Goal: Task Accomplishment & Management: Manage account settings

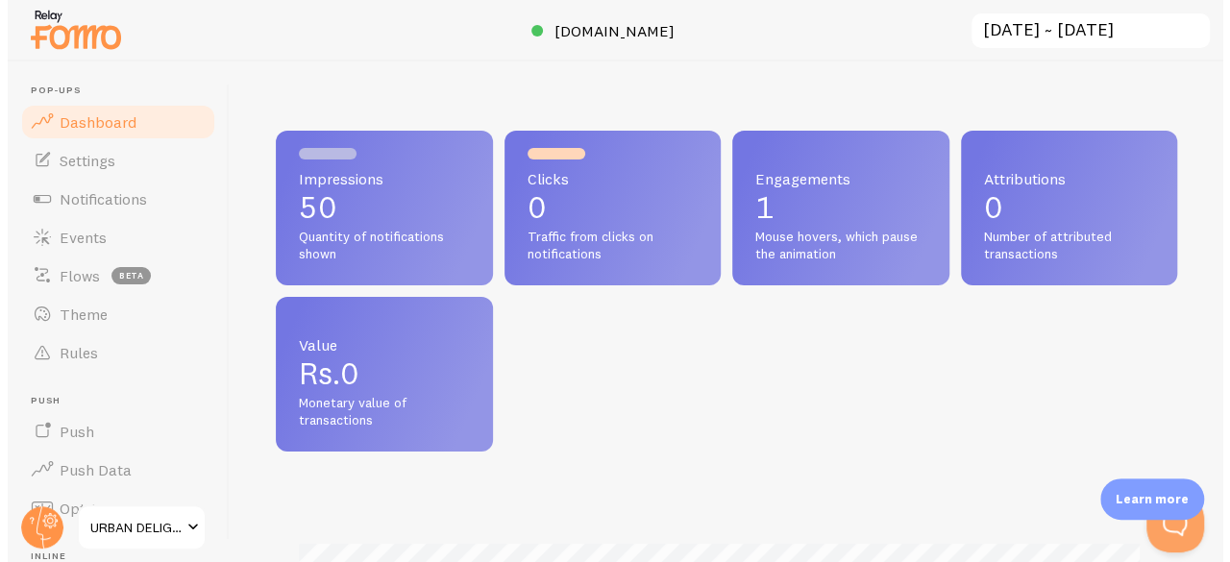
scroll to position [506, 902]
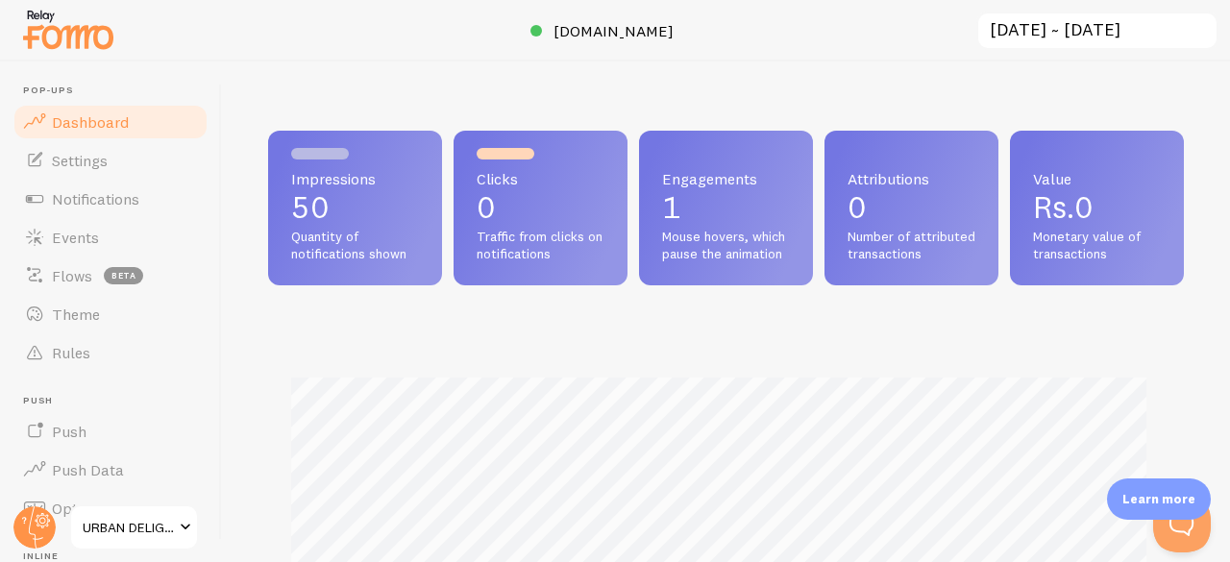
click at [182, 526] on span at bounding box center [185, 527] width 23 height 23
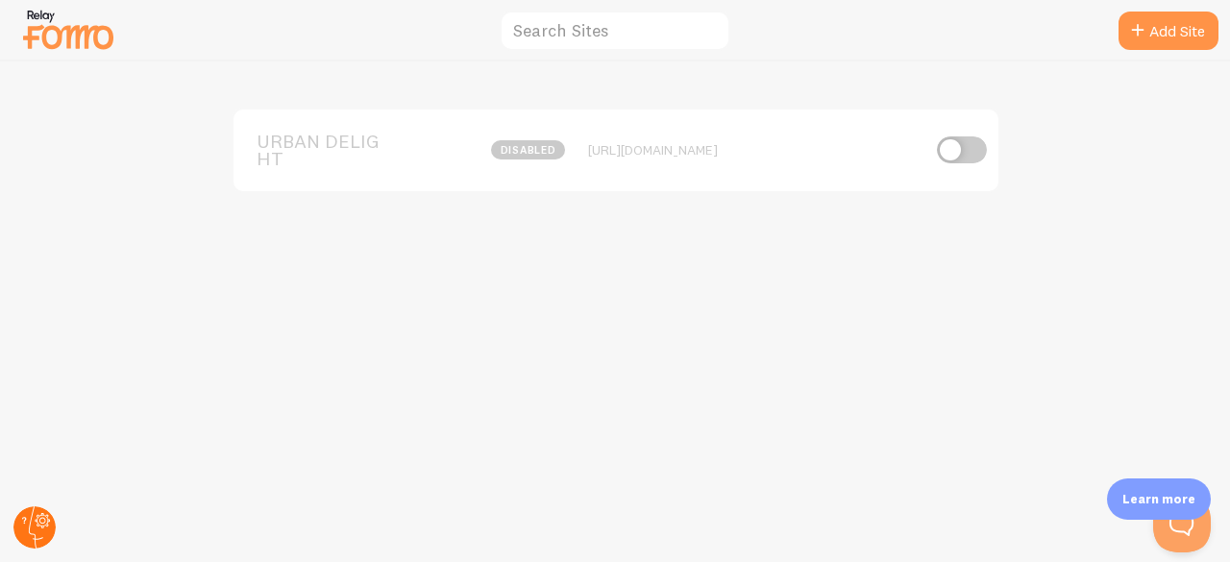
click at [20, 516] on circle at bounding box center [34, 528] width 42 height 42
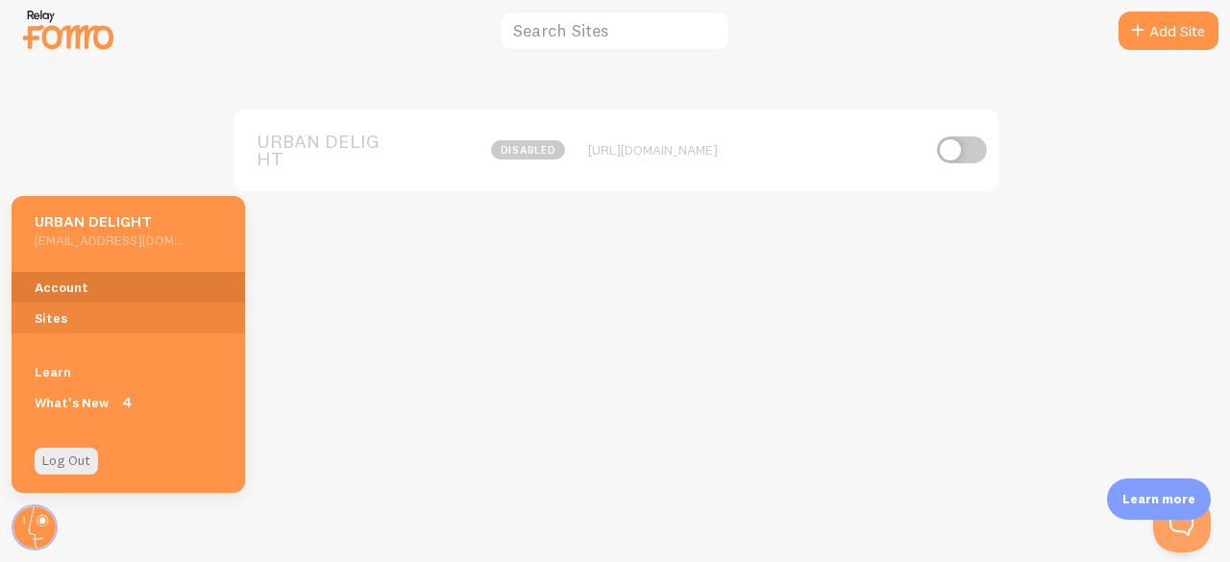
click at [62, 286] on link "Account" at bounding box center [129, 287] width 234 height 31
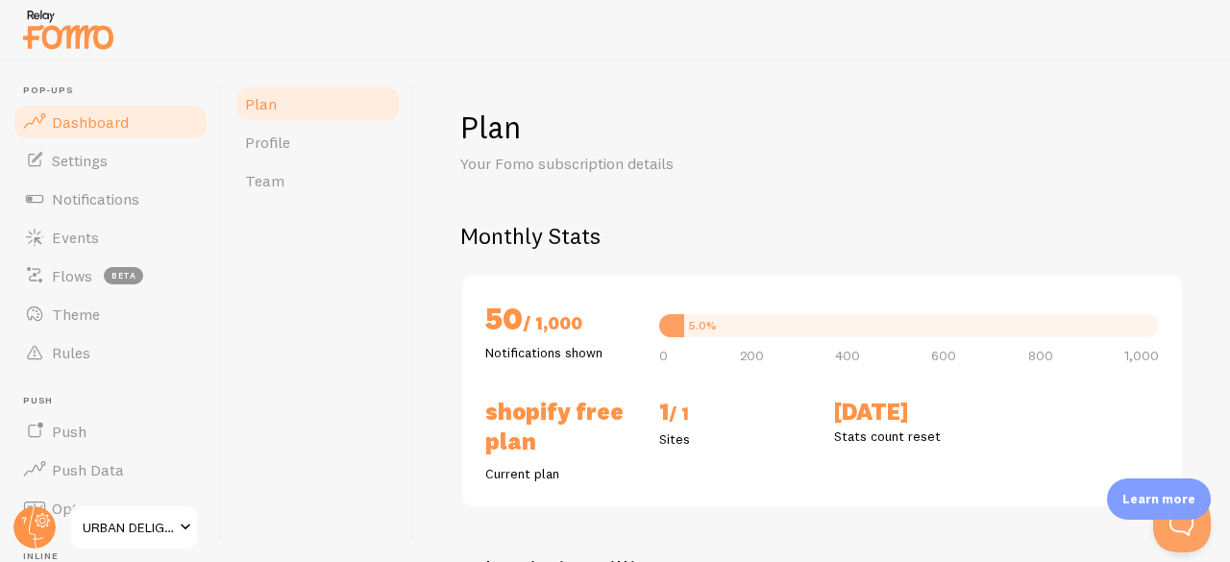
click at [105, 128] on span "Dashboard" at bounding box center [90, 121] width 77 height 19
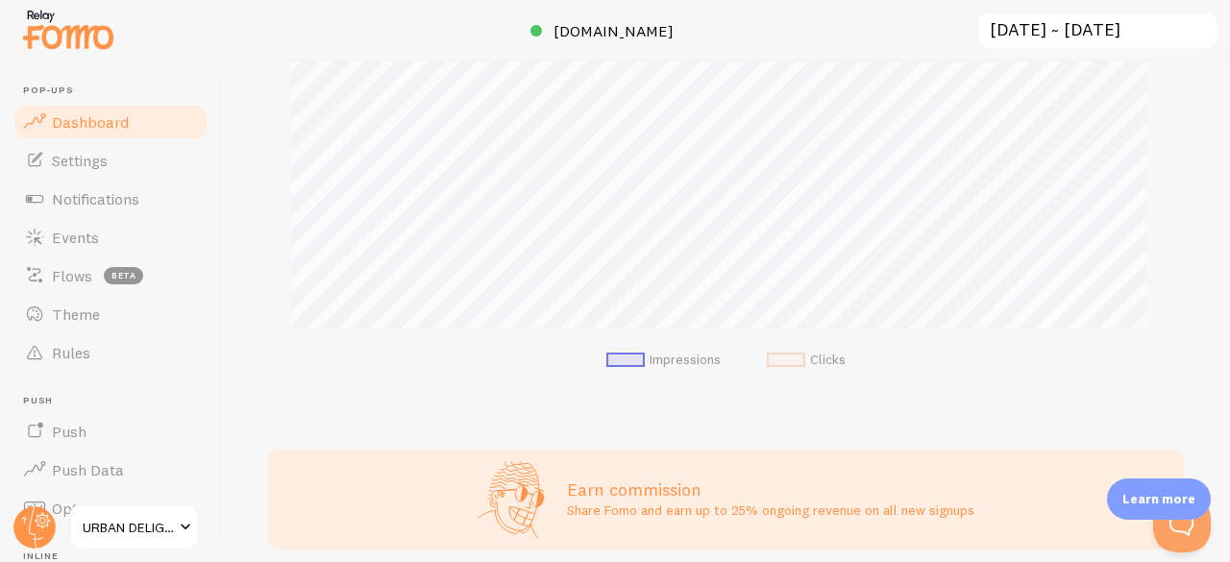
scroll to position [356, 0]
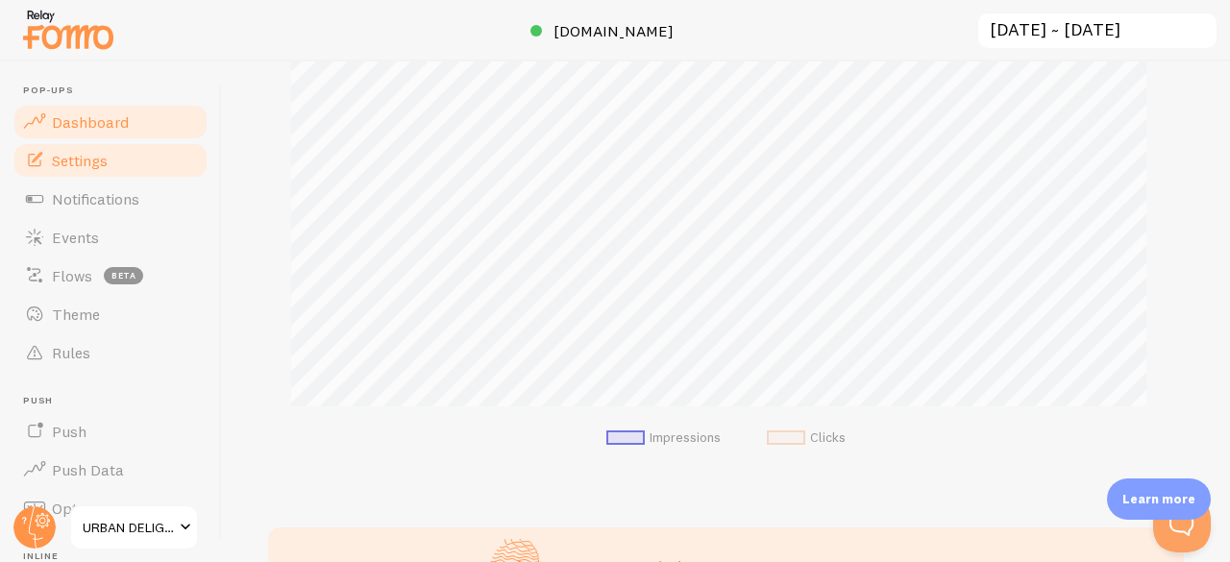
click at [122, 164] on link "Settings" at bounding box center [111, 160] width 198 height 38
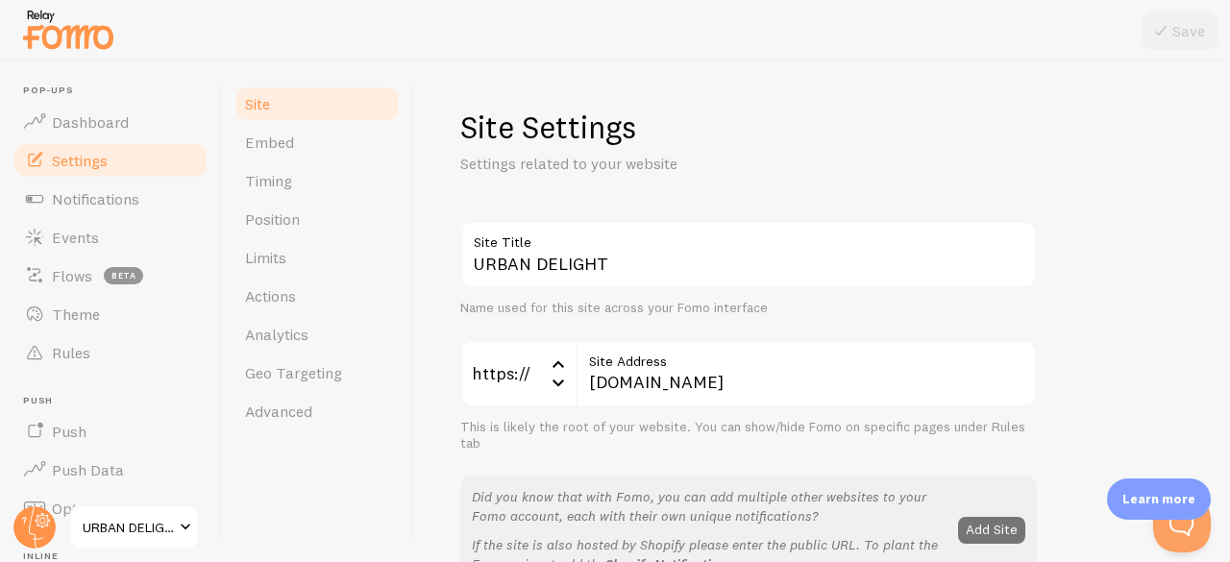
click at [75, 162] on span "Settings" at bounding box center [80, 160] width 56 height 19
click at [299, 137] on link "Embed" at bounding box center [318, 142] width 168 height 38
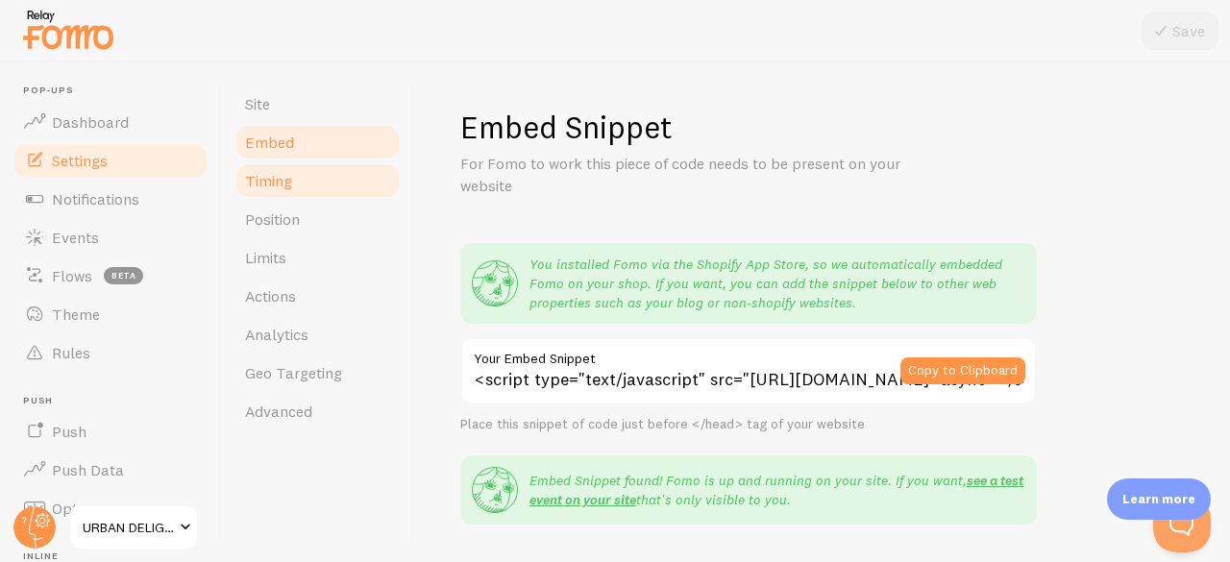
click at [286, 187] on span "Timing" at bounding box center [268, 180] width 47 height 19
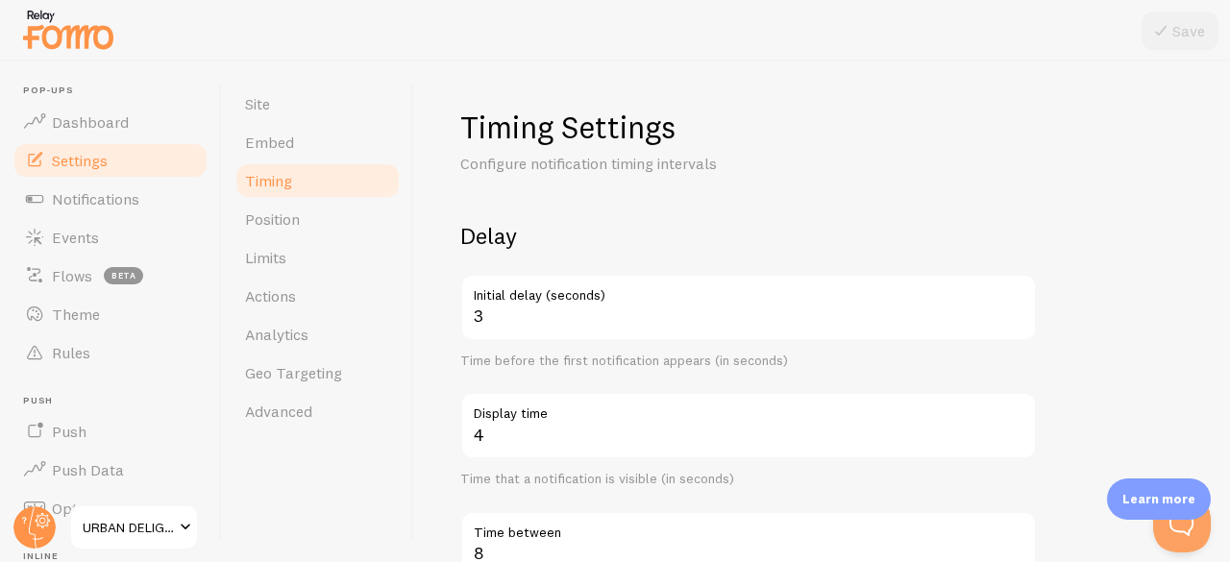
drag, startPoint x: 737, startPoint y: 156, endPoint x: 506, endPoint y: 167, distance: 231.9
click at [506, 167] on p "Configure notification timing intervals" at bounding box center [690, 164] width 461 height 22
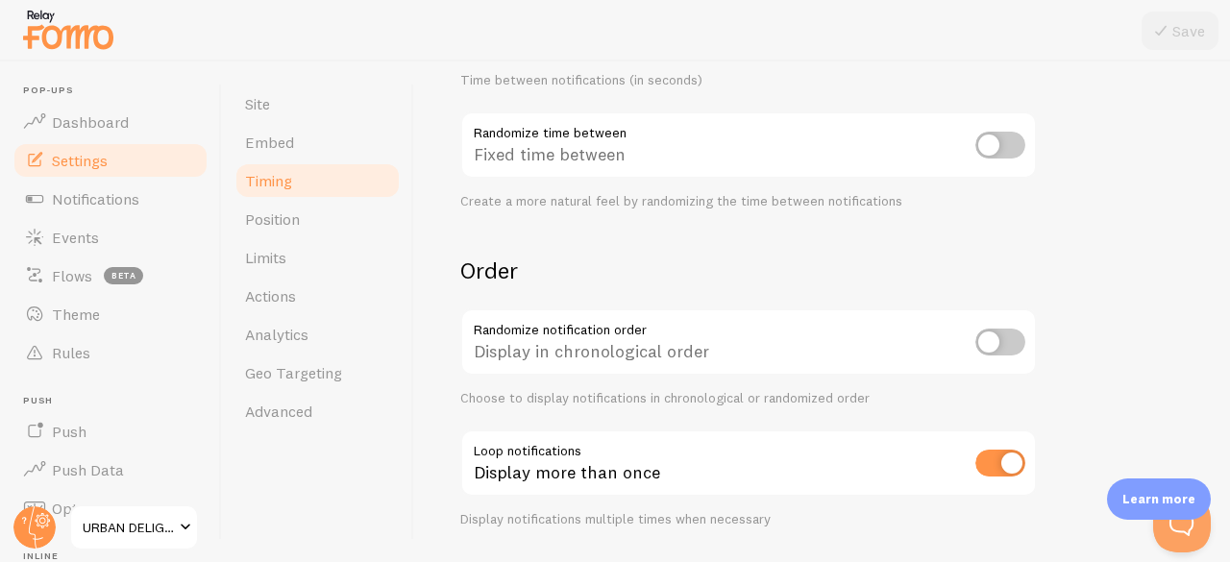
scroll to position [575, 0]
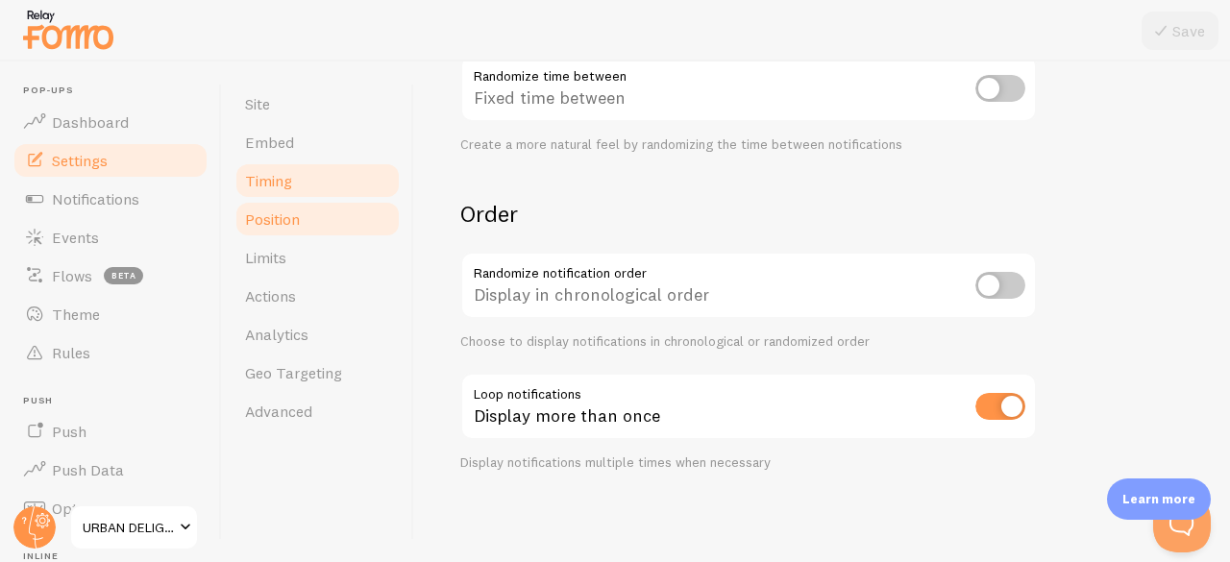
click at [307, 228] on link "Position" at bounding box center [318, 219] width 168 height 38
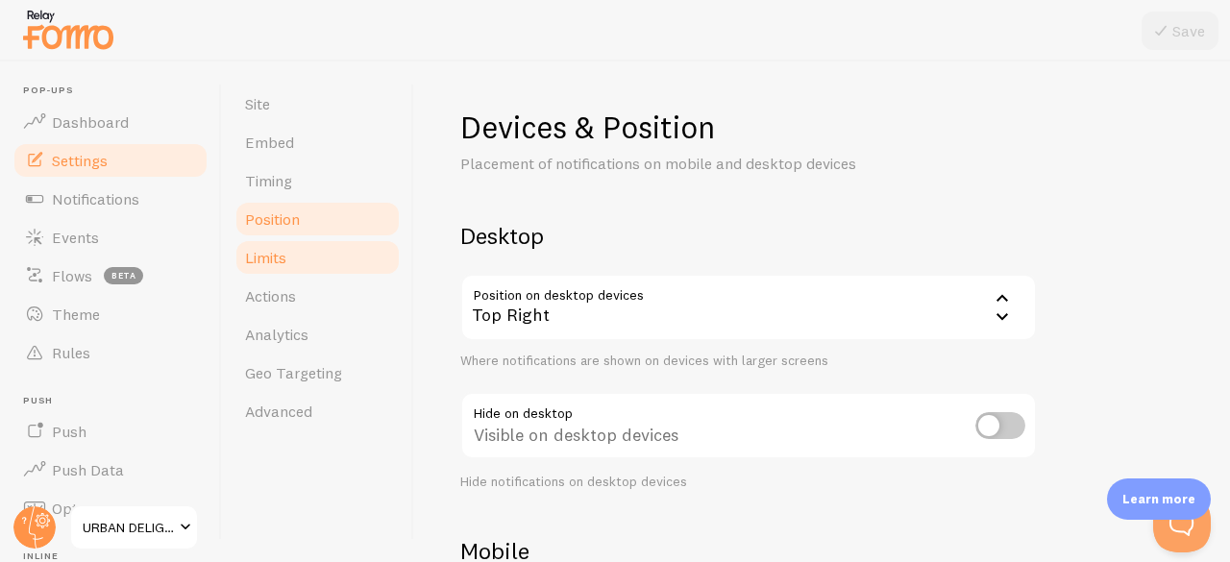
click at [279, 264] on span "Limits" at bounding box center [265, 257] width 41 height 19
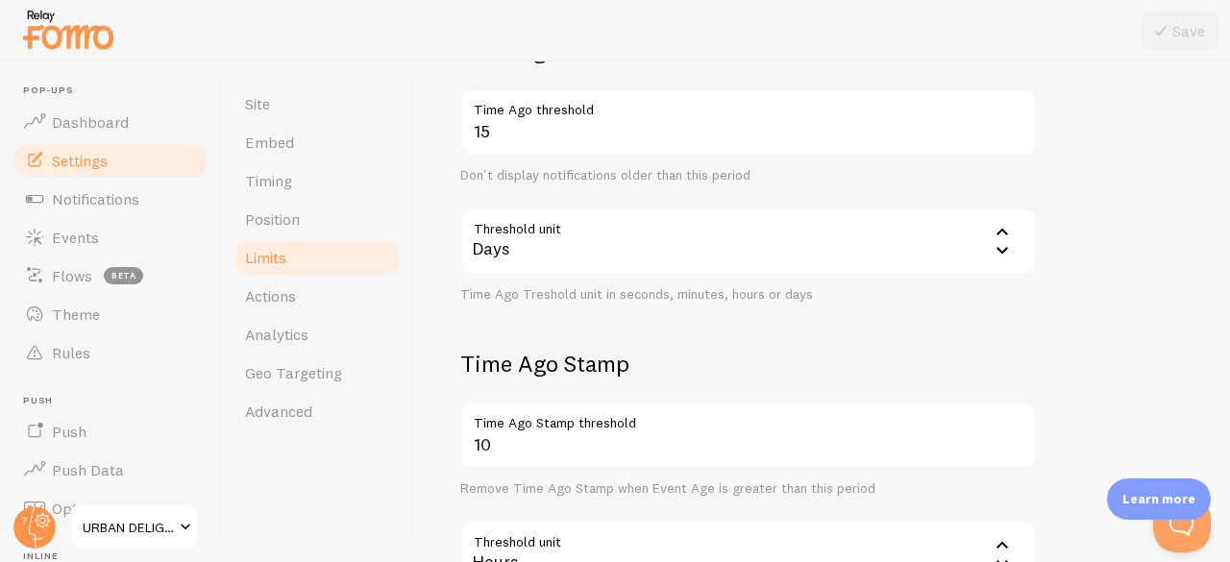
scroll to position [683, 0]
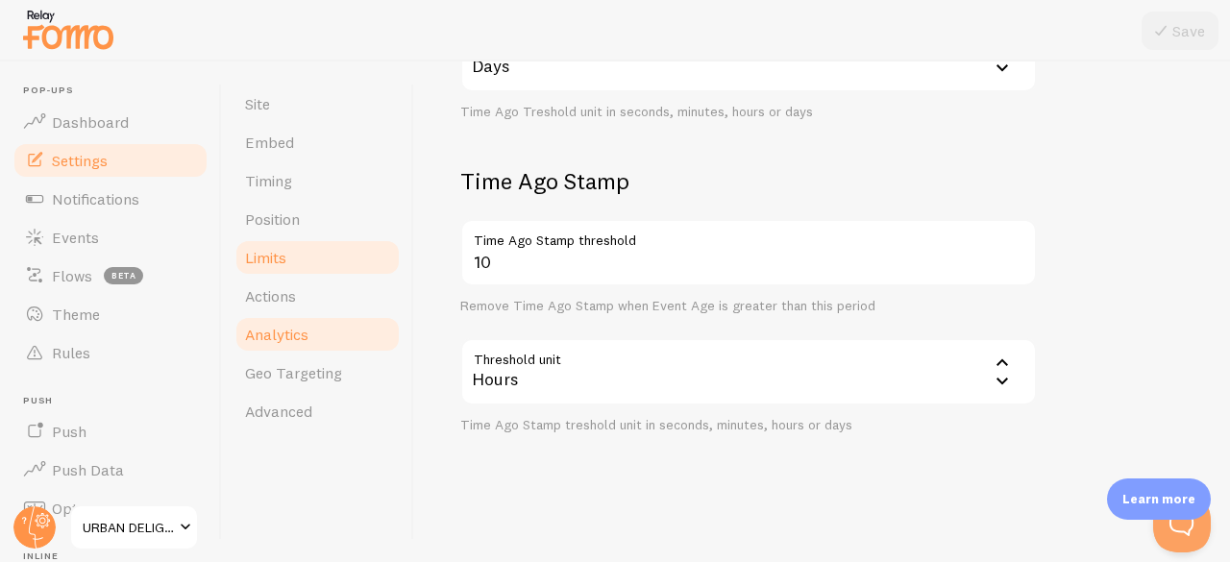
click at [295, 315] on link "Analytics" at bounding box center [318, 334] width 168 height 38
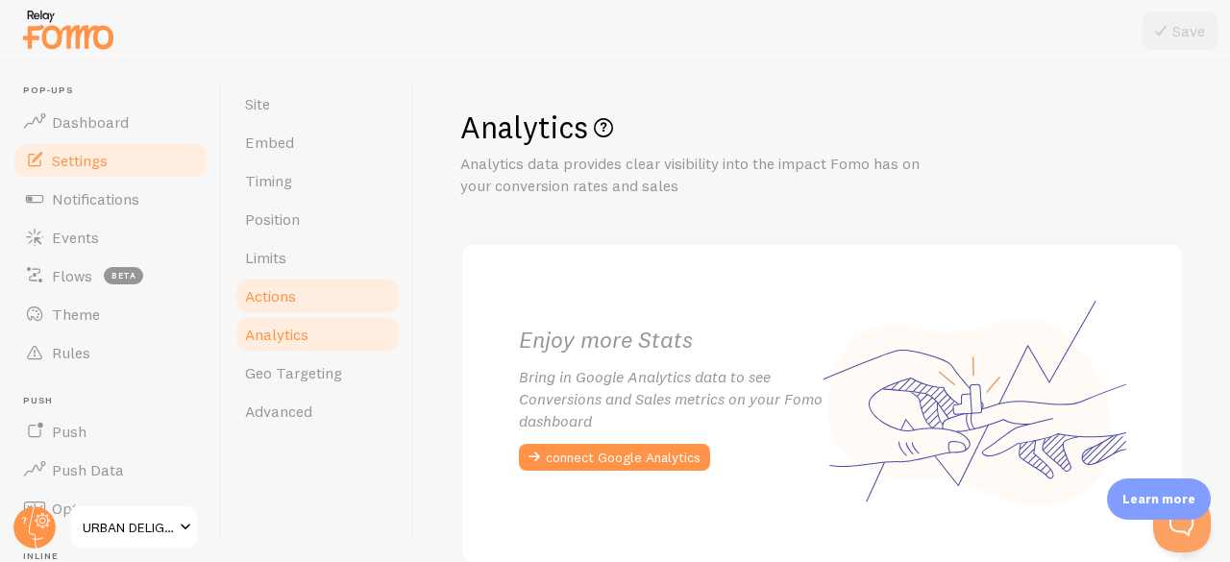
click at [295, 305] on span "Actions" at bounding box center [270, 295] width 51 height 19
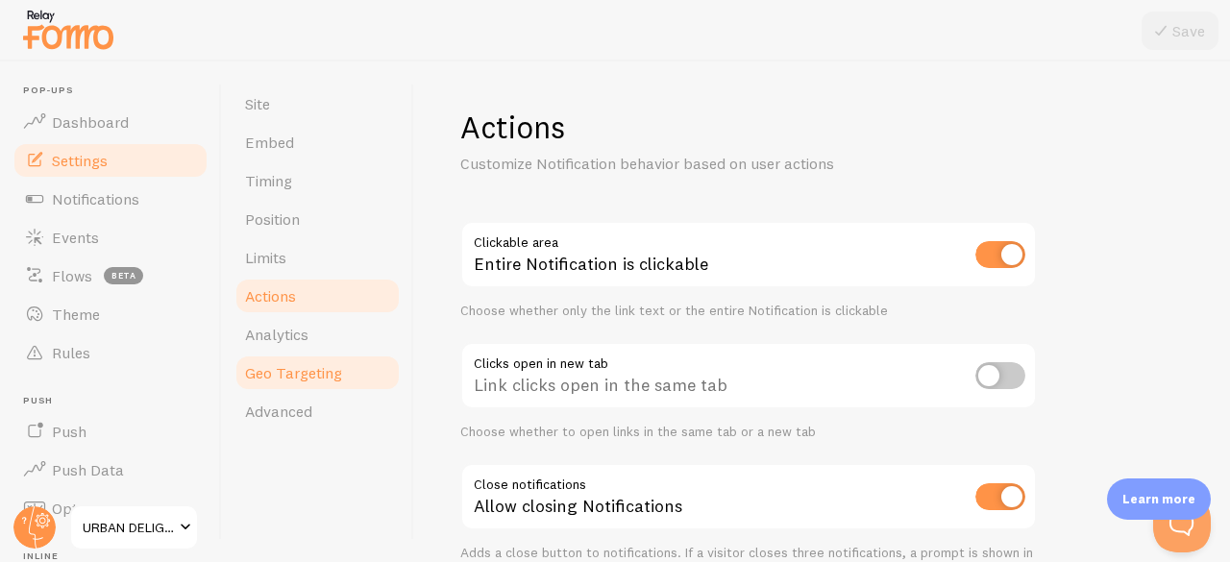
click at [334, 383] on link "Geo Targeting" at bounding box center [318, 373] width 168 height 38
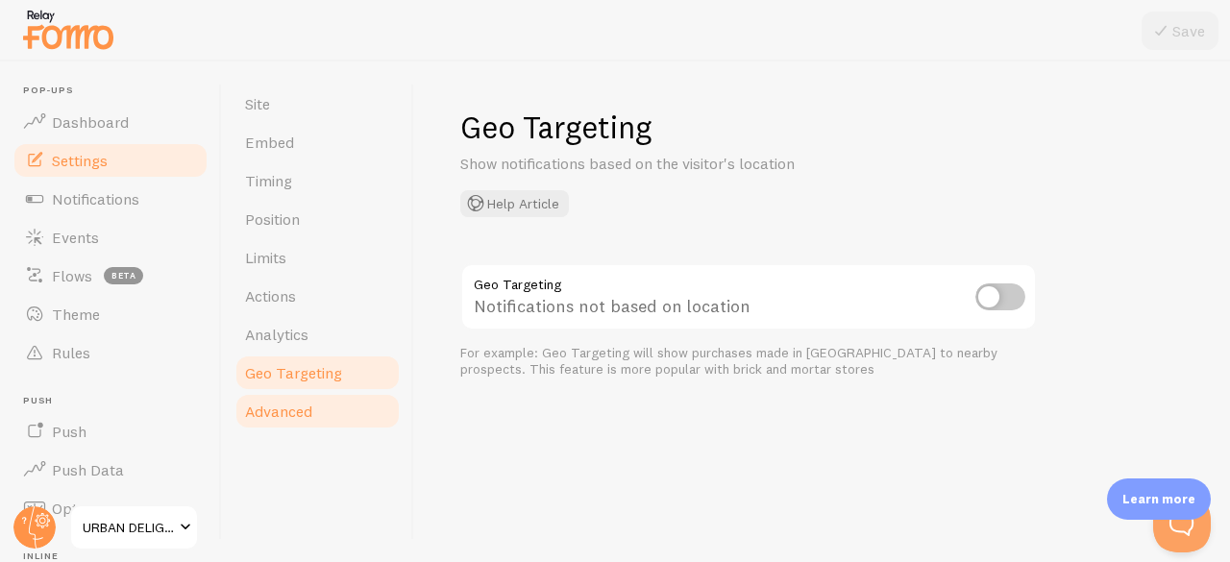
click at [308, 417] on span "Advanced" at bounding box center [278, 411] width 67 height 19
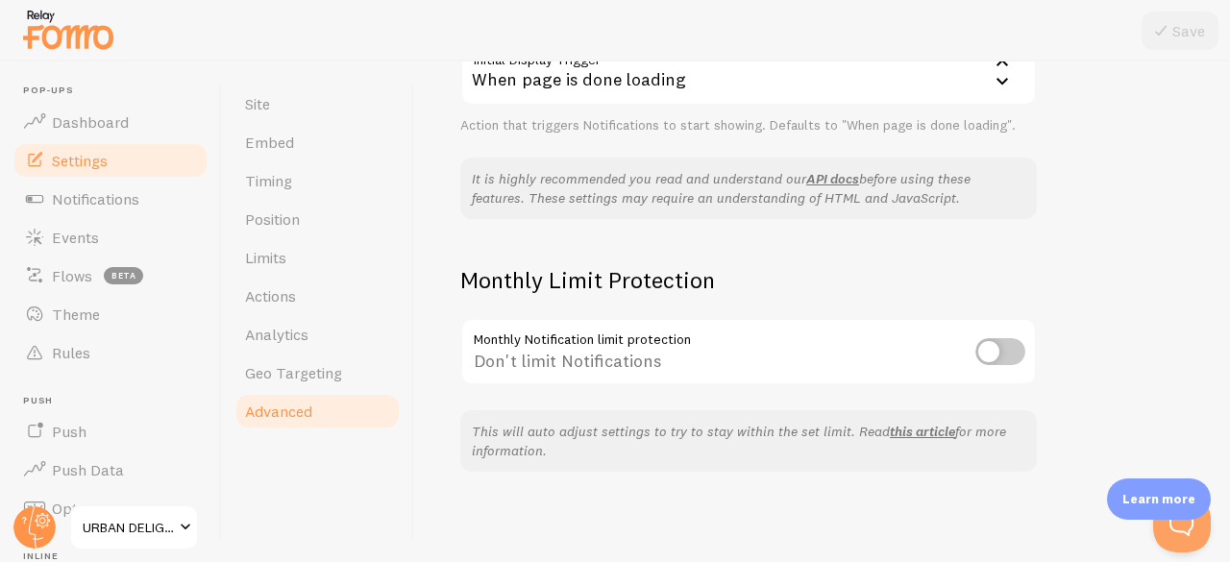
scroll to position [552, 0]
click at [97, 198] on span "Notifications" at bounding box center [95, 198] width 87 height 19
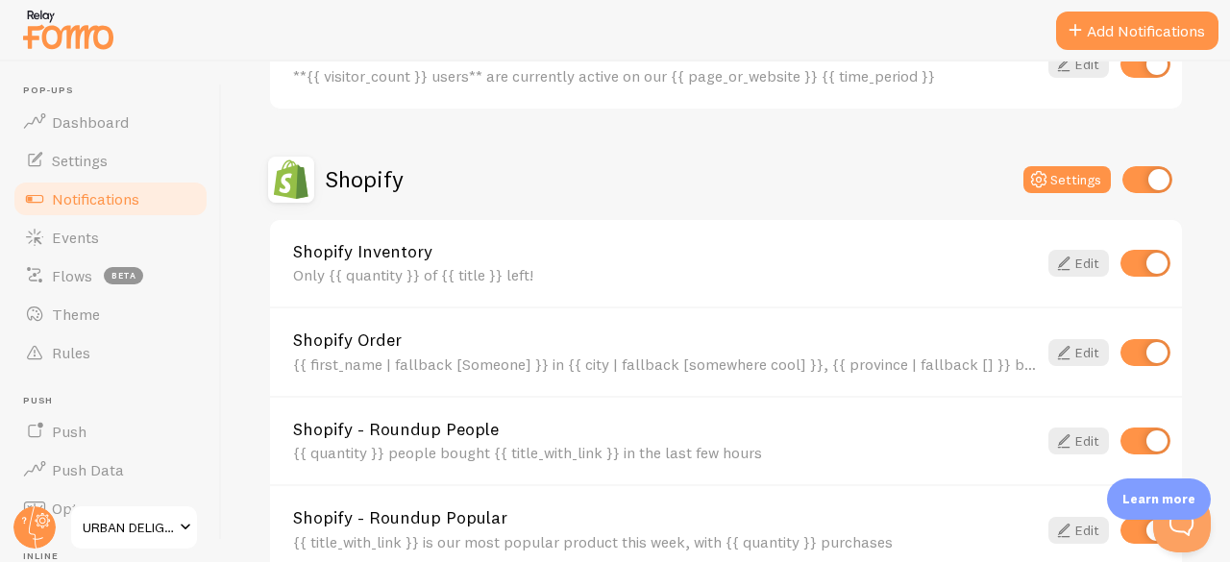
scroll to position [594, 0]
click at [1086, 262] on link "Edit" at bounding box center [1079, 262] width 61 height 27
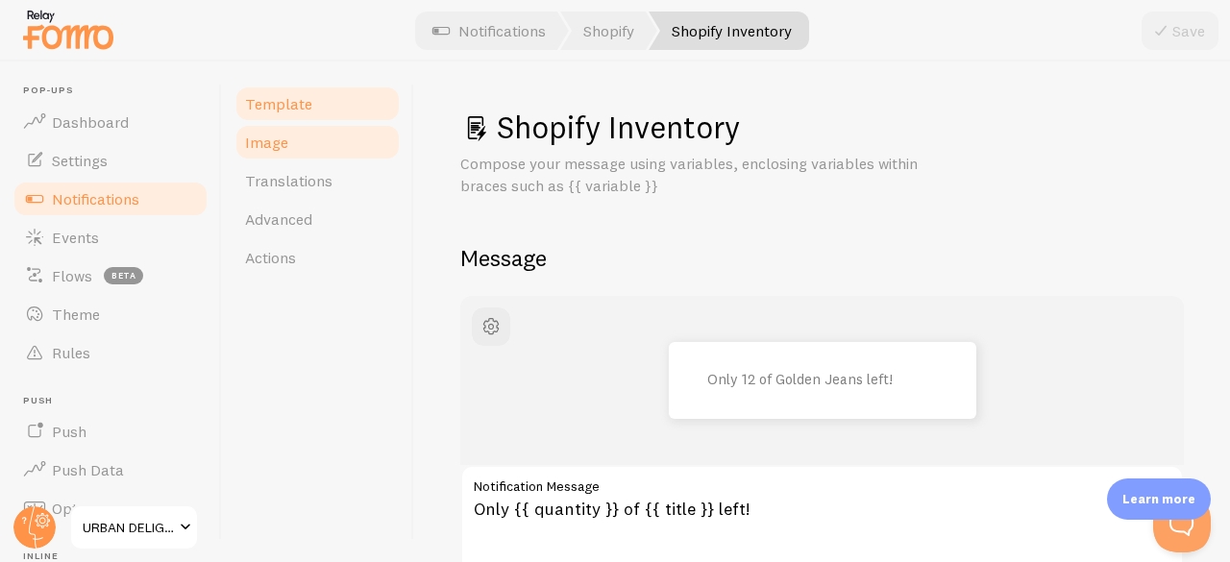
click at [295, 155] on link "Image" at bounding box center [318, 142] width 168 height 38
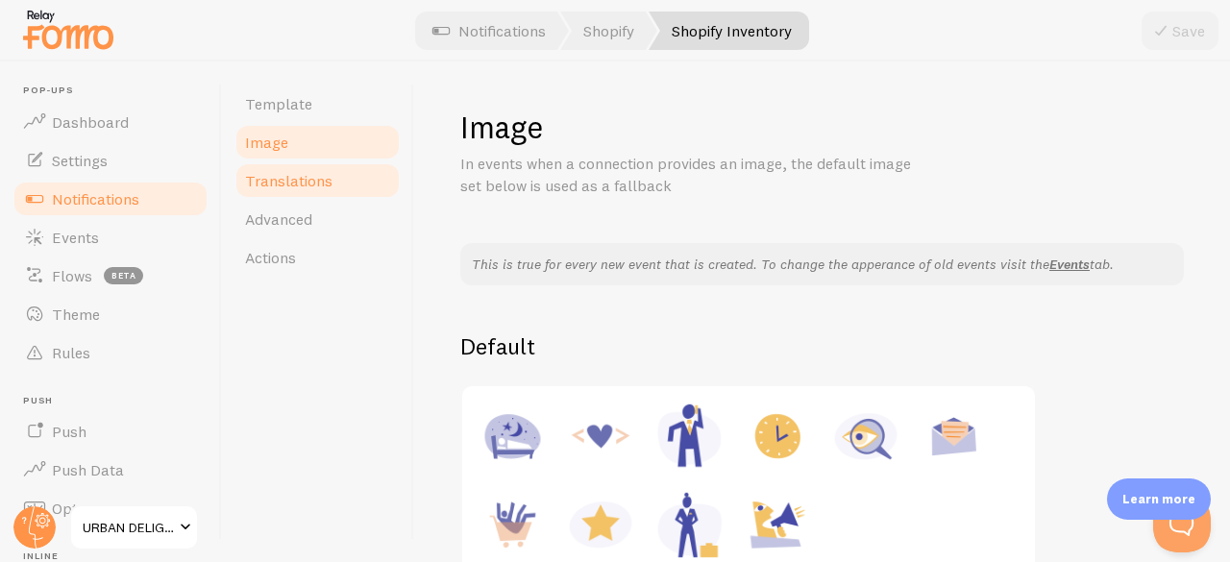
click at [269, 162] on link "Translations" at bounding box center [318, 180] width 168 height 38
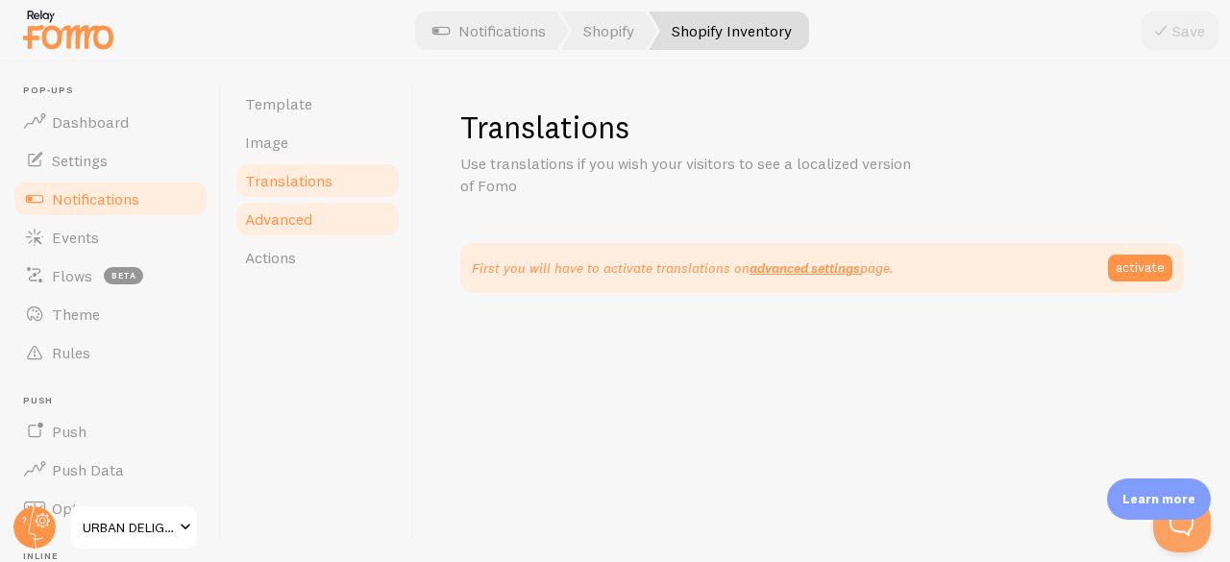
click at [304, 231] on link "Advanced" at bounding box center [318, 219] width 168 height 38
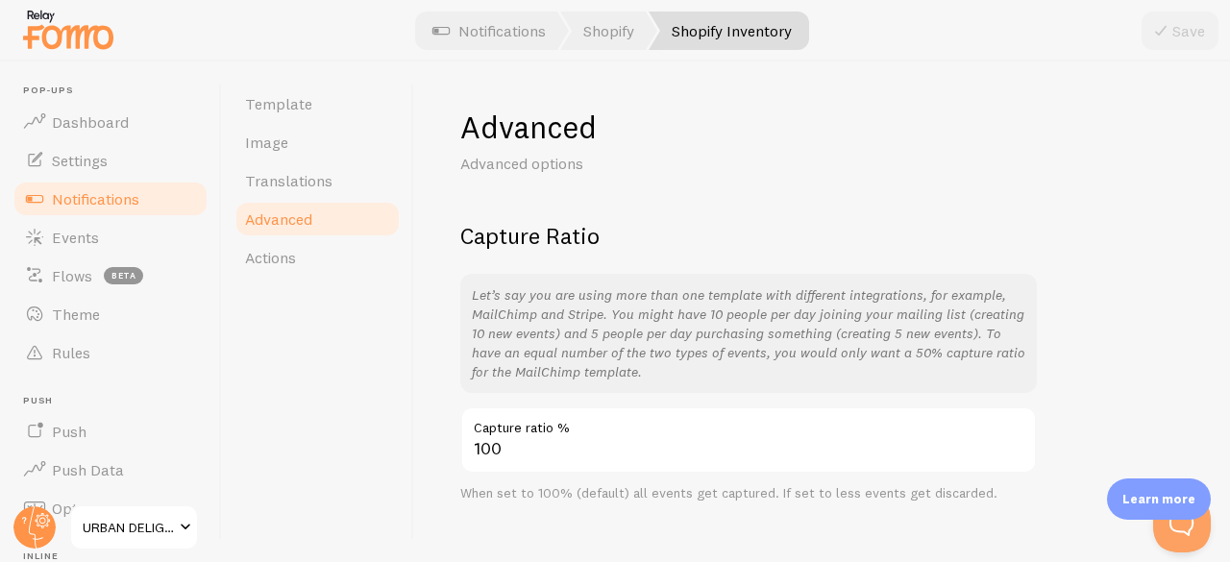
scroll to position [32, 0]
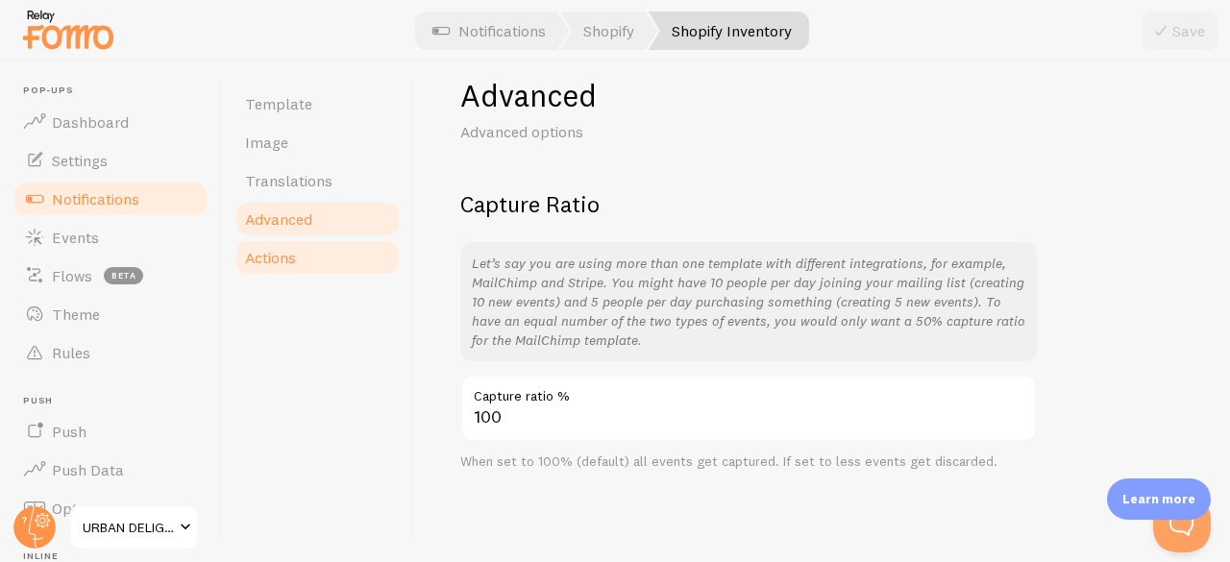
click at [306, 270] on link "Actions" at bounding box center [318, 257] width 168 height 38
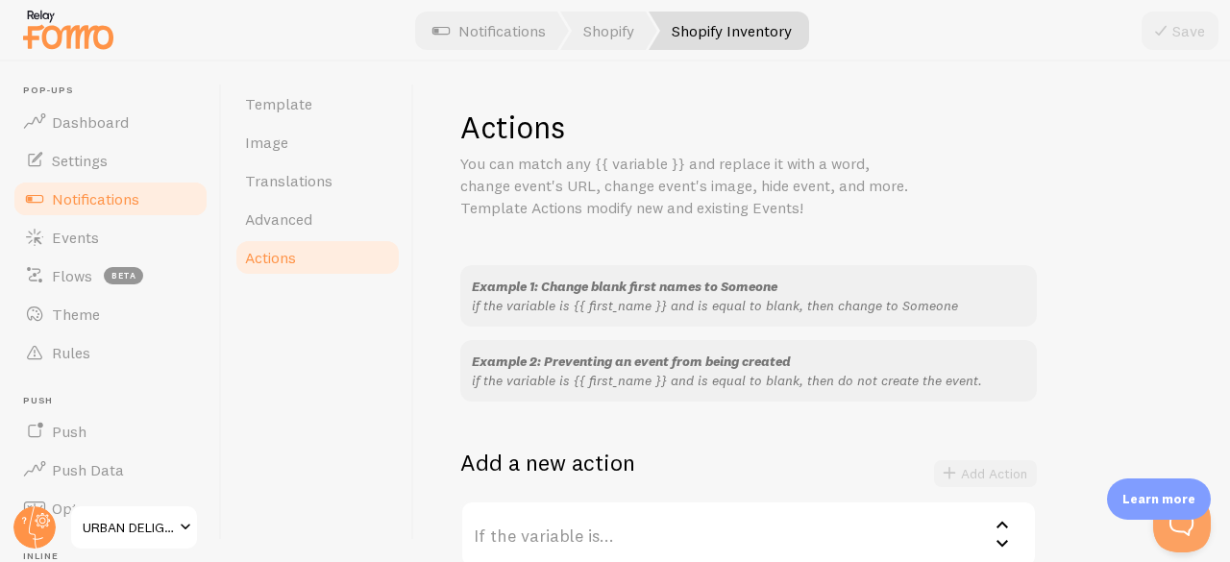
click at [95, 202] on span "Notifications" at bounding box center [95, 198] width 87 height 19
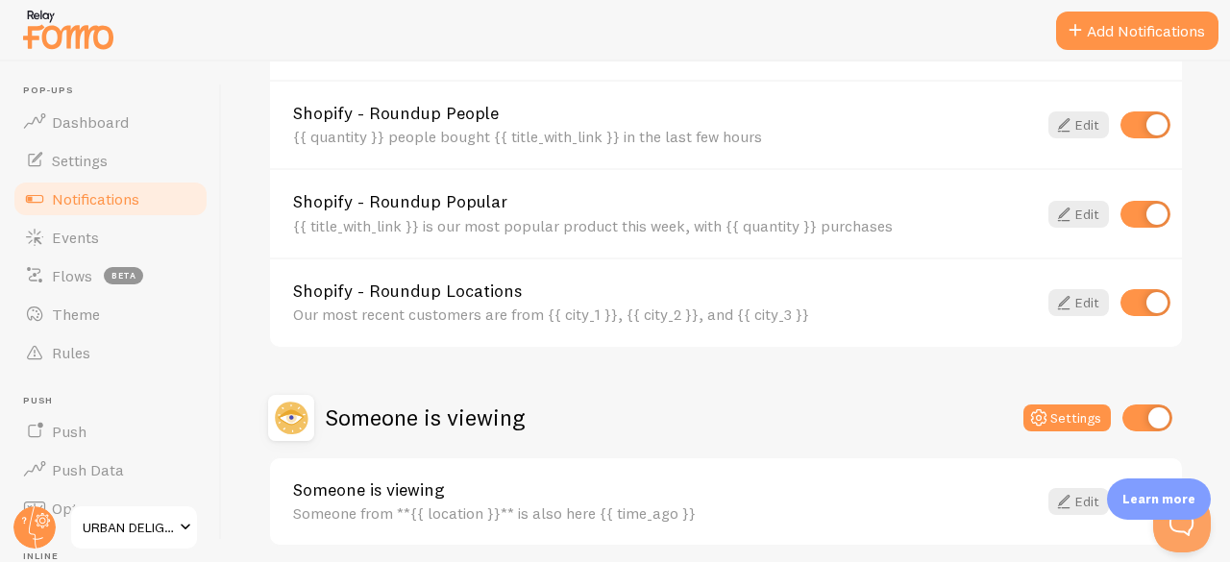
scroll to position [986, 0]
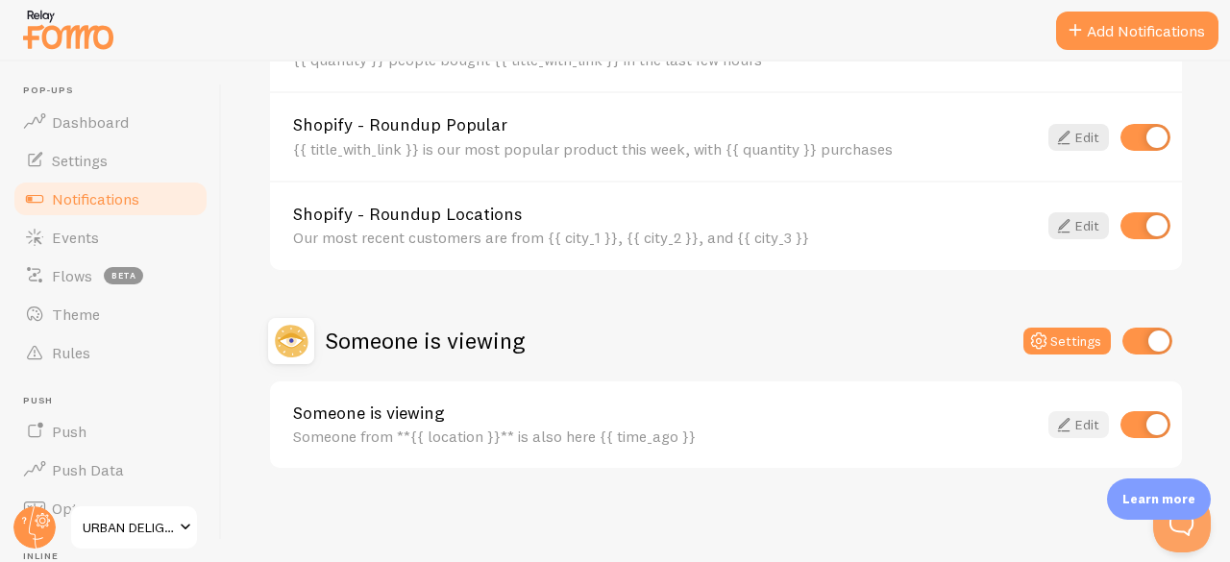
click at [1076, 433] on link "Edit" at bounding box center [1079, 424] width 61 height 27
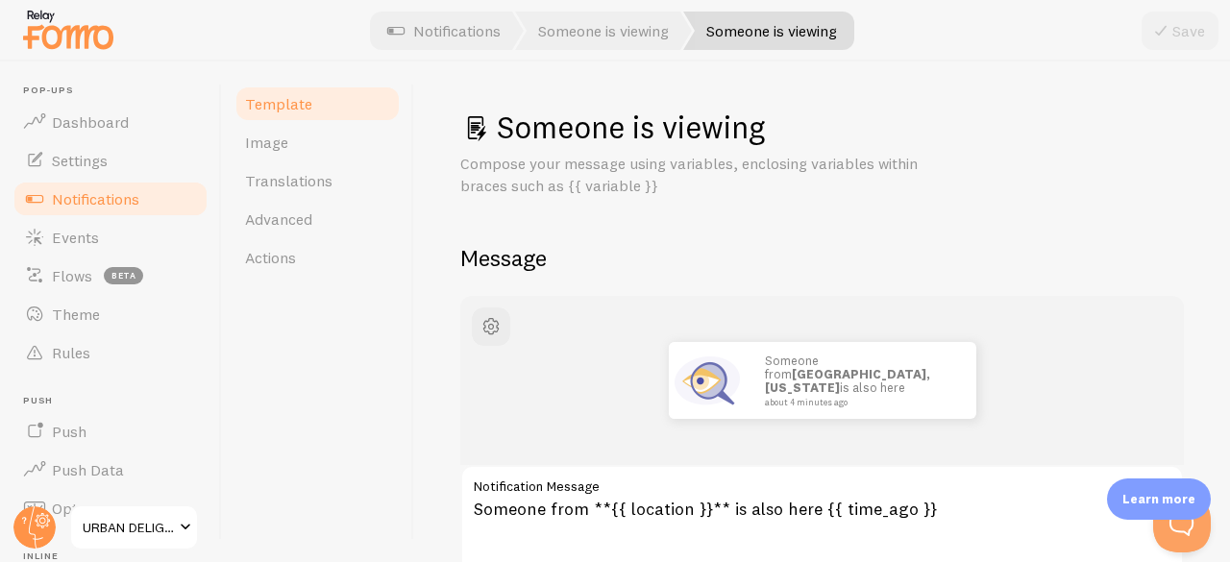
click at [87, 197] on span "Notifications" at bounding box center [95, 198] width 87 height 19
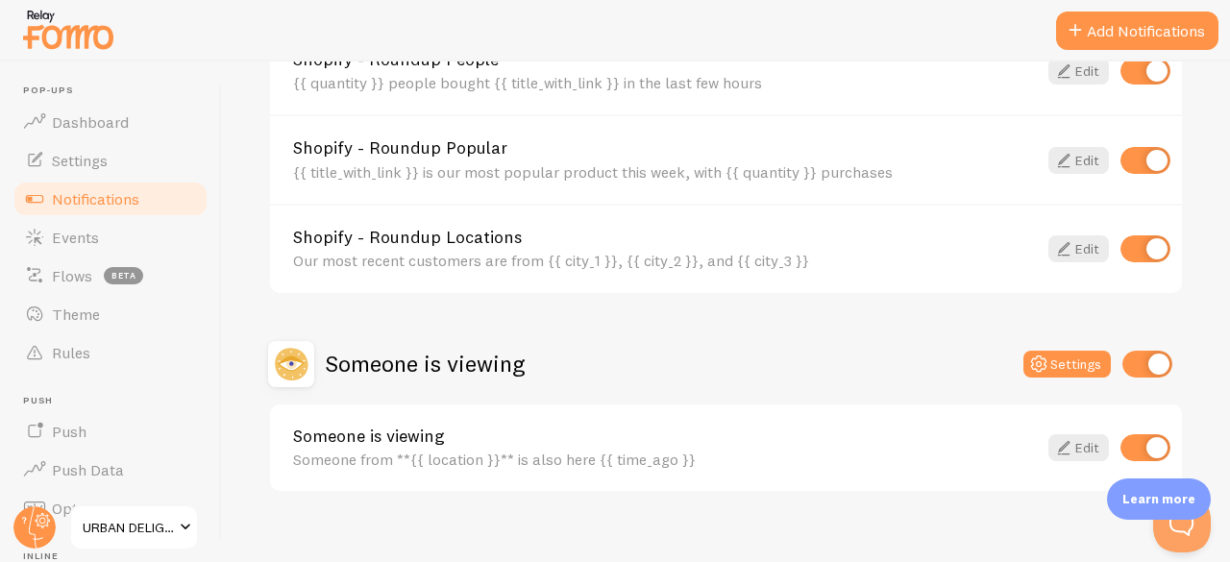
scroll to position [986, 0]
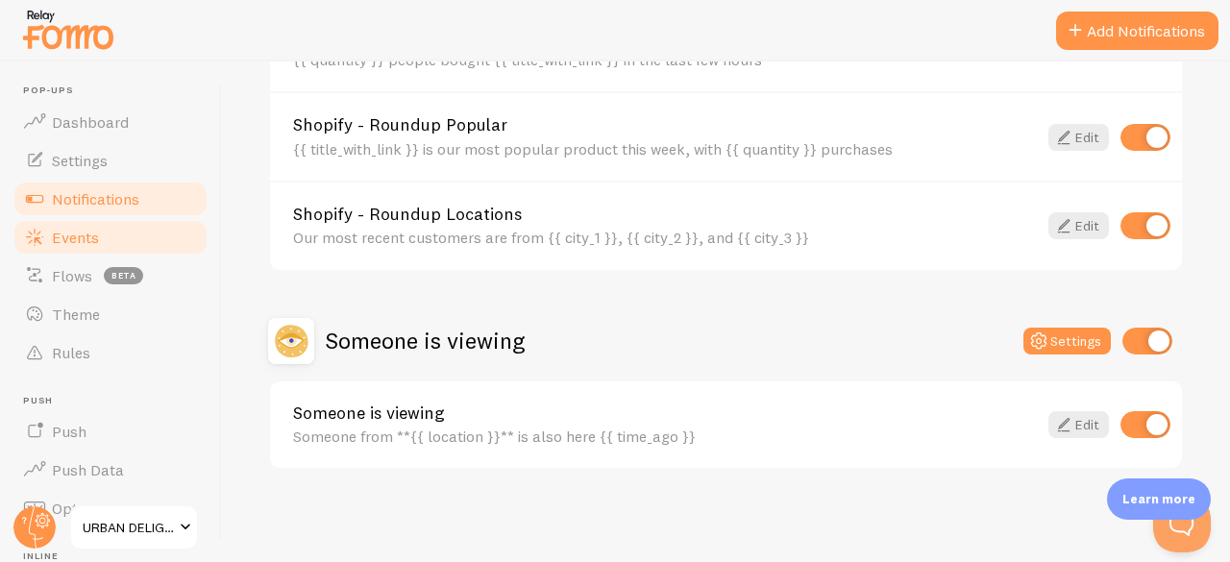
click at [95, 249] on link "Events" at bounding box center [111, 237] width 198 height 38
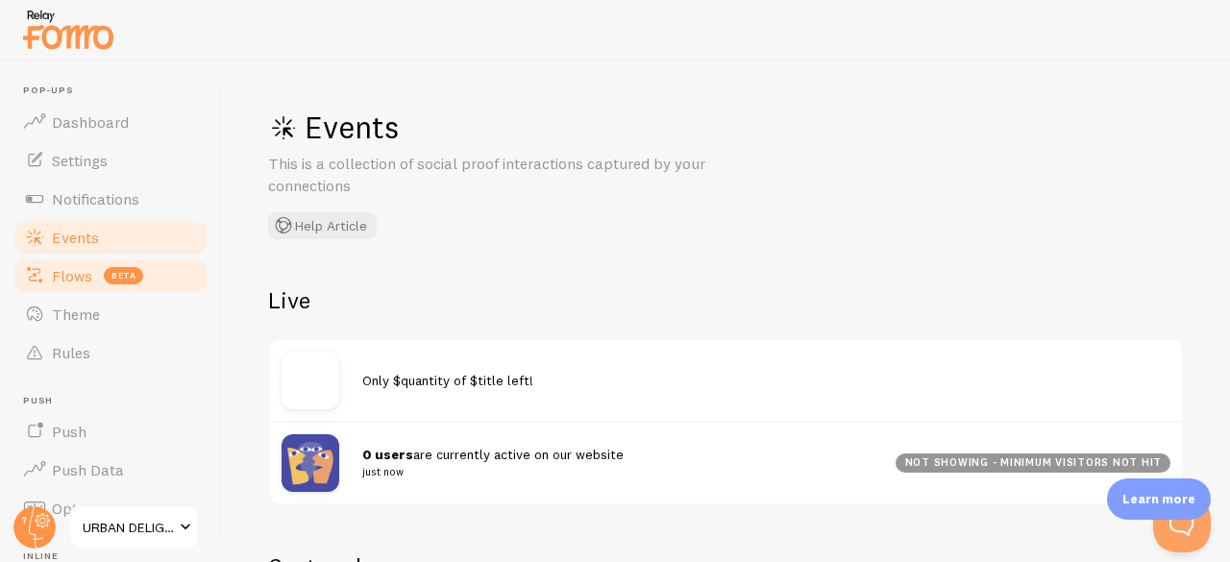
click at [54, 290] on link "Flows beta" at bounding box center [111, 276] width 198 height 38
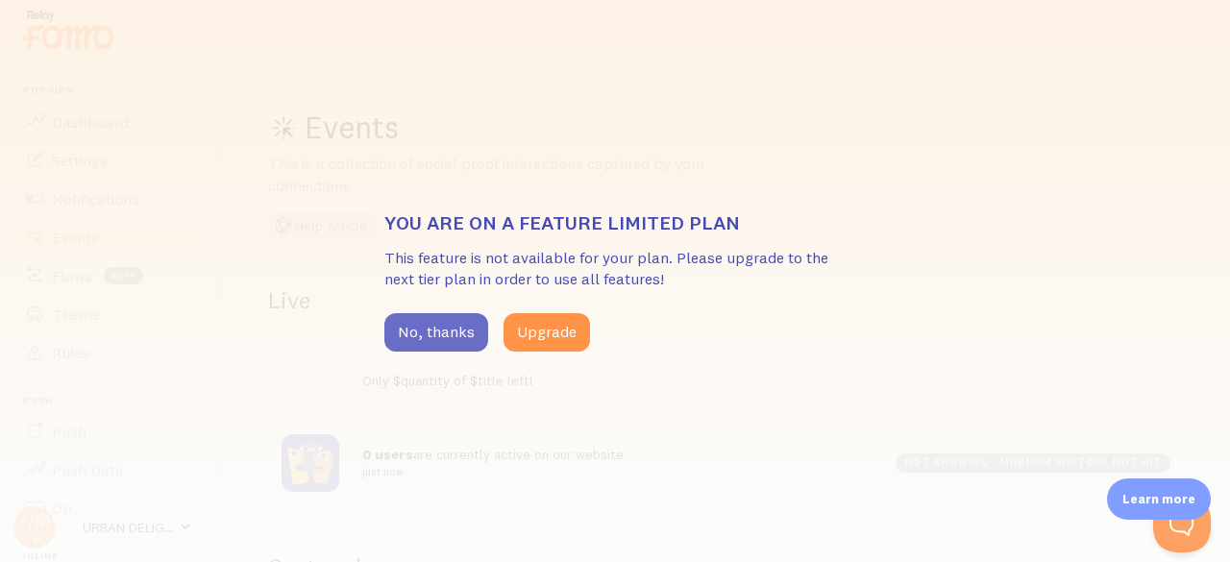
click at [424, 332] on button "No, thanks" at bounding box center [436, 332] width 104 height 38
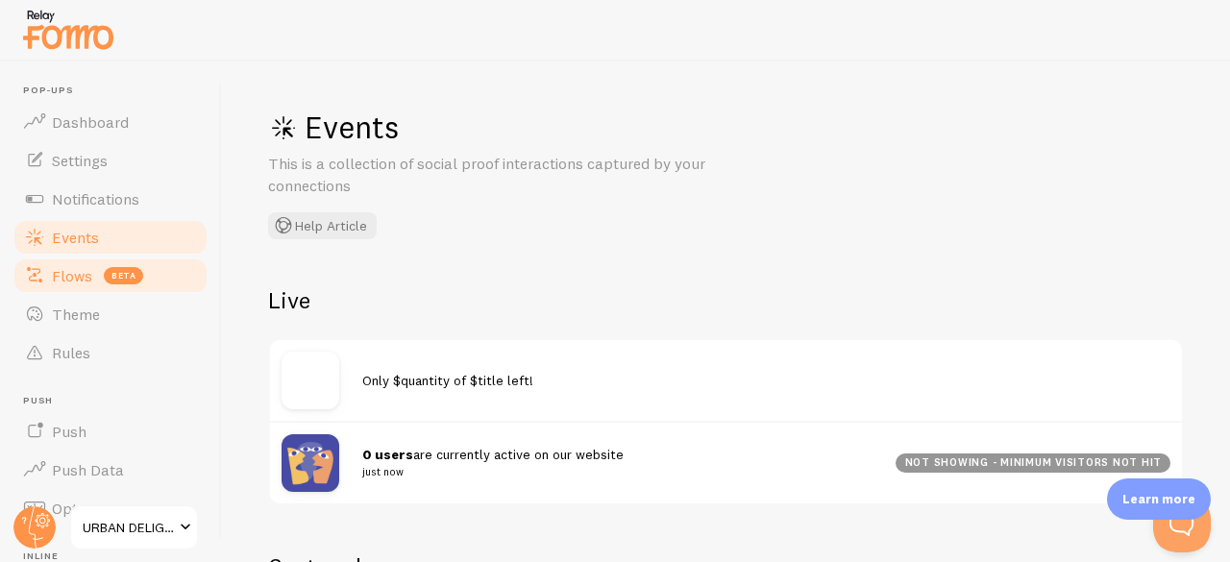
click at [70, 268] on span "Flows" at bounding box center [72, 275] width 40 height 19
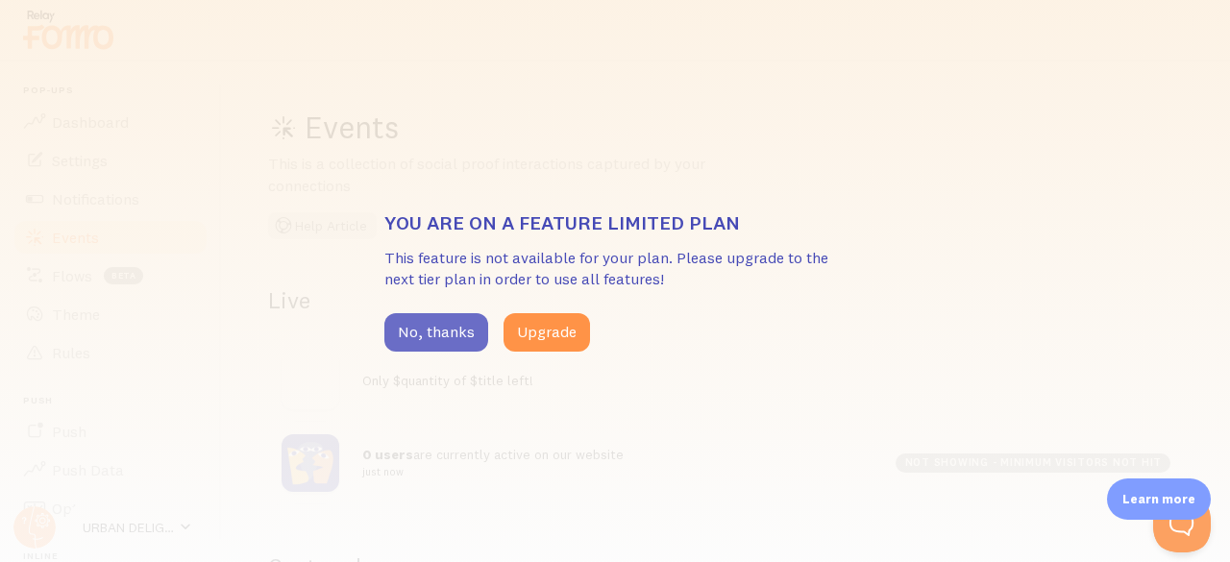
click at [435, 330] on button "No, thanks" at bounding box center [436, 332] width 104 height 38
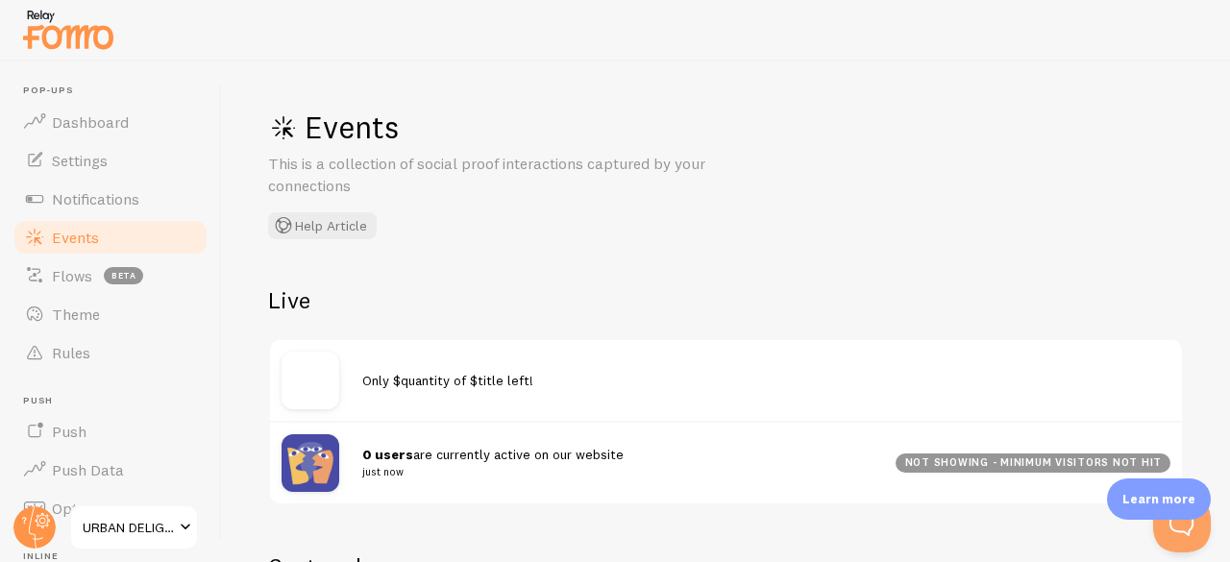
drag, startPoint x: 72, startPoint y: 299, endPoint x: 195, endPoint y: 353, distance: 134.3
click at [71, 301] on link "Theme" at bounding box center [111, 314] width 198 height 38
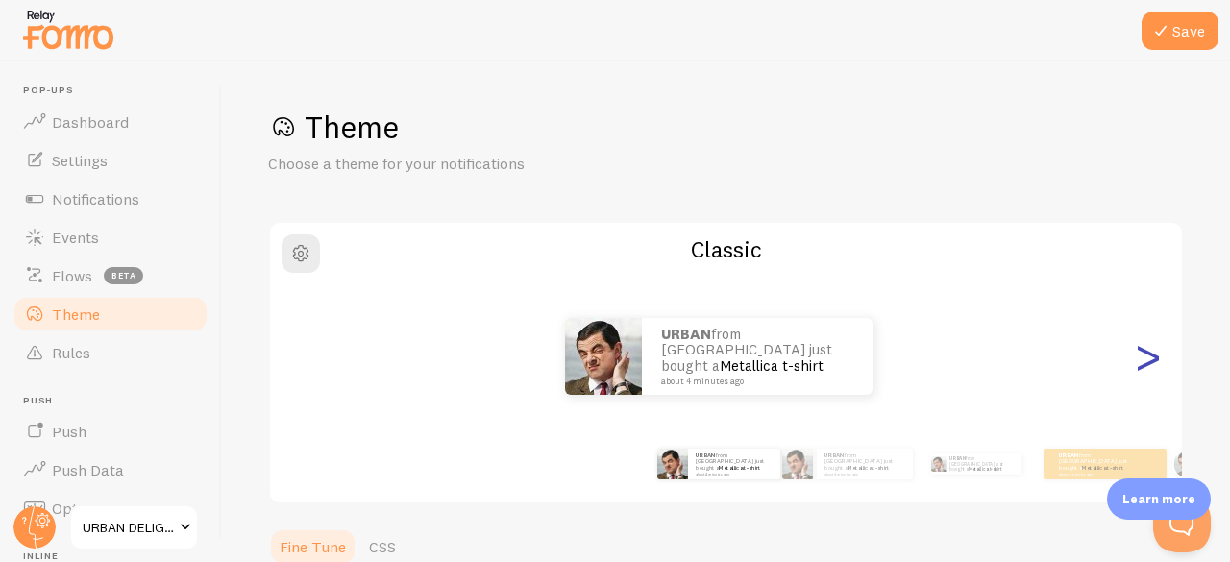
click at [1136, 366] on div ">" at bounding box center [1147, 356] width 23 height 138
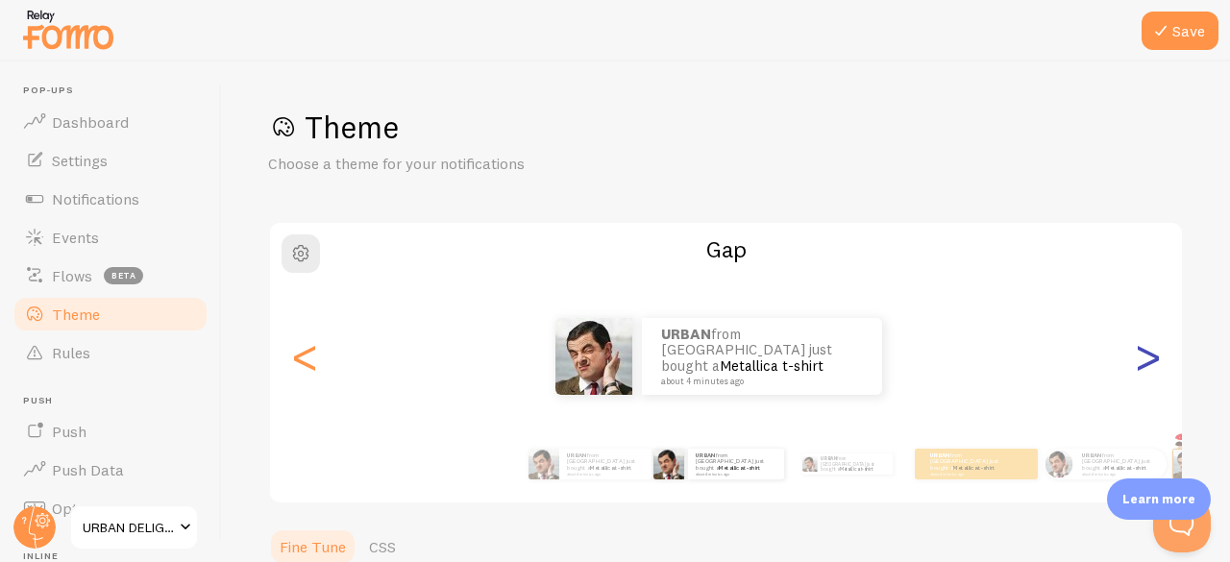
click at [1136, 366] on div ">" at bounding box center [1147, 356] width 23 height 138
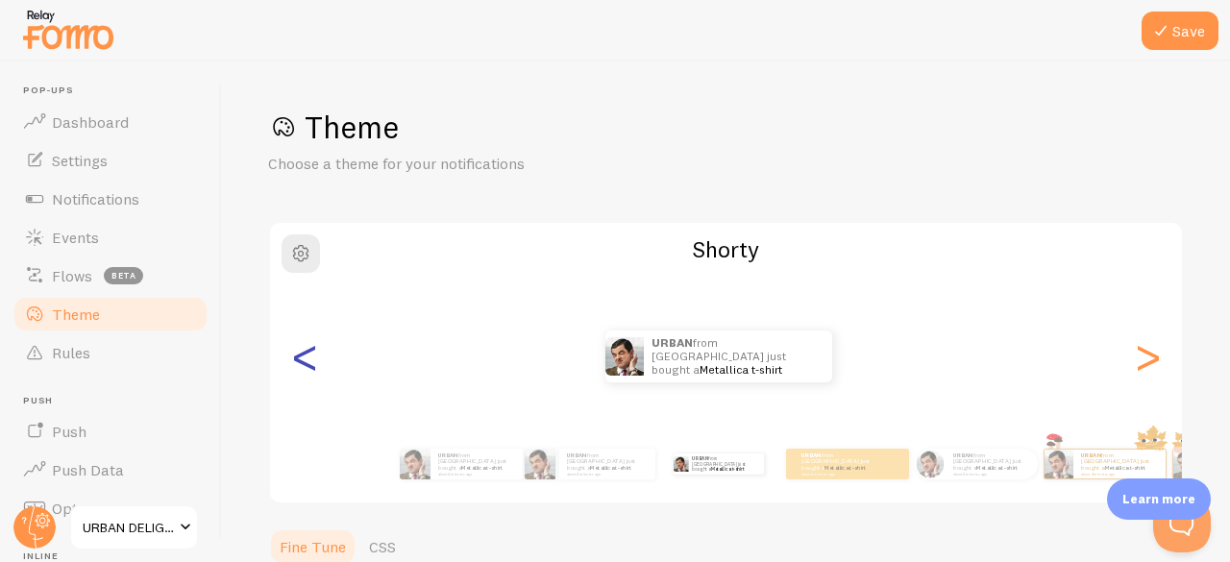
click at [316, 355] on div "<" at bounding box center [304, 356] width 23 height 138
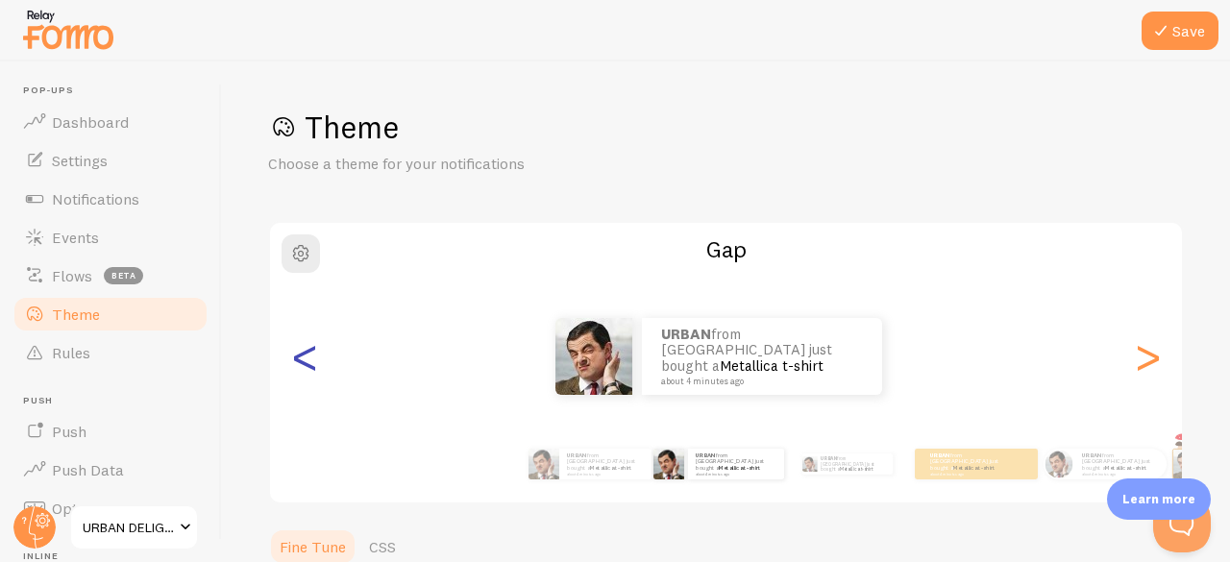
click at [316, 355] on div "<" at bounding box center [304, 356] width 23 height 138
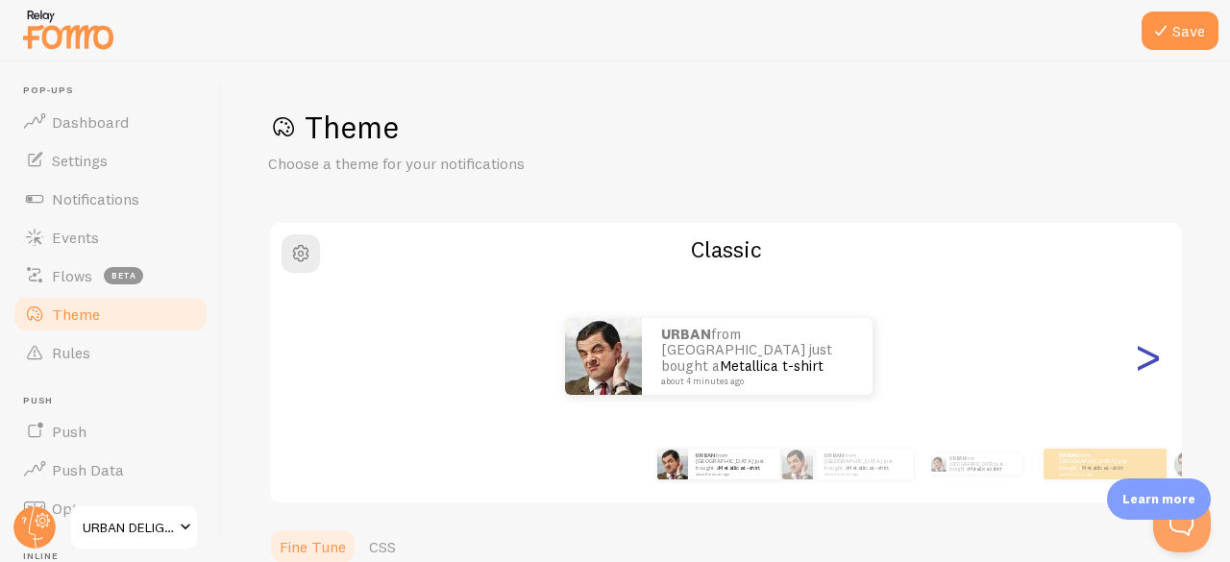
click at [1136, 364] on div ">" at bounding box center [1147, 356] width 23 height 138
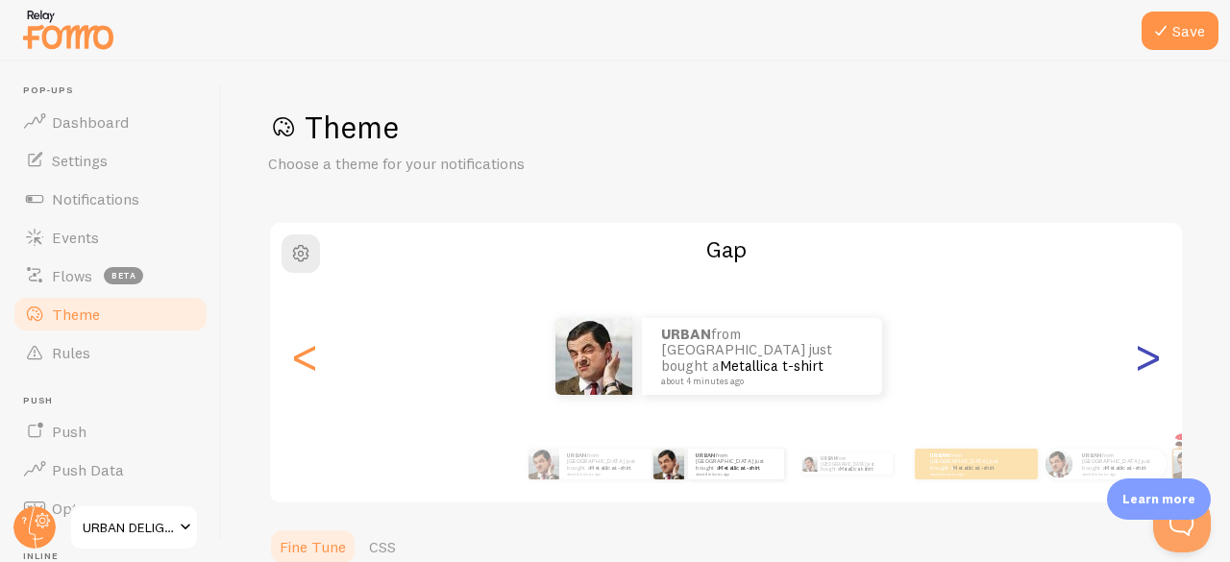
click at [1136, 364] on div ">" at bounding box center [1147, 356] width 23 height 138
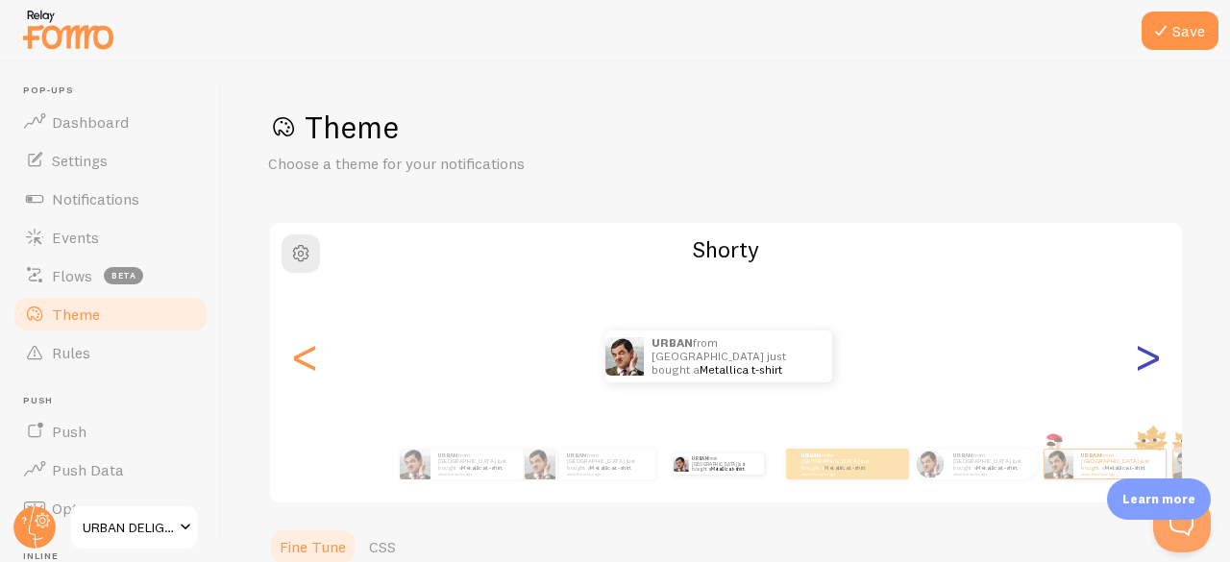
click at [1136, 364] on div ">" at bounding box center [1147, 356] width 23 height 138
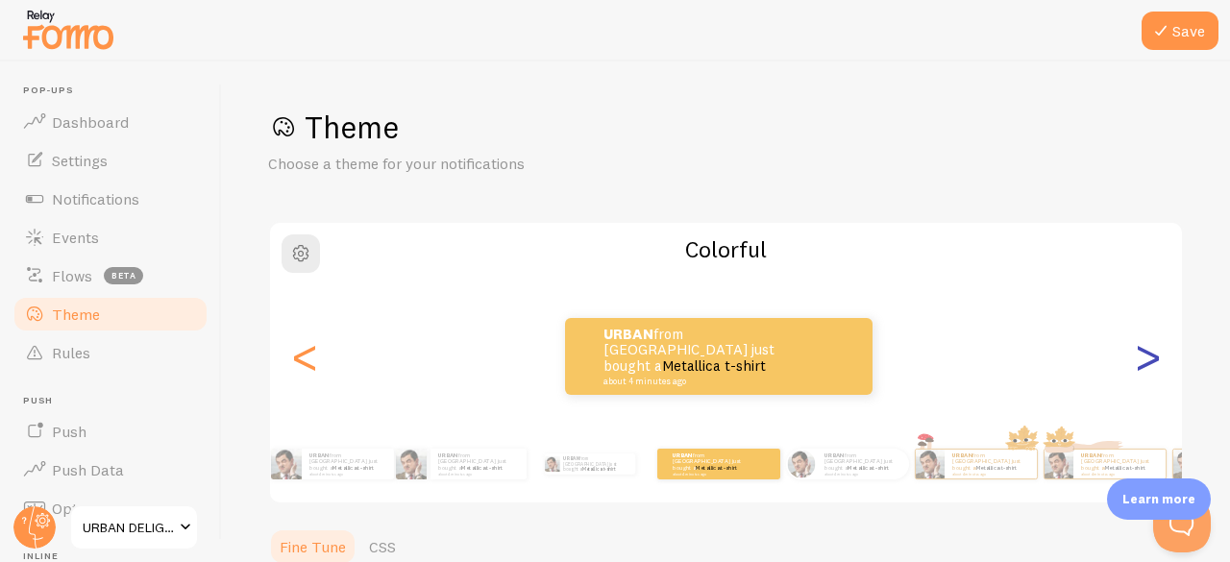
click at [1143, 366] on div ">" at bounding box center [1147, 356] width 23 height 138
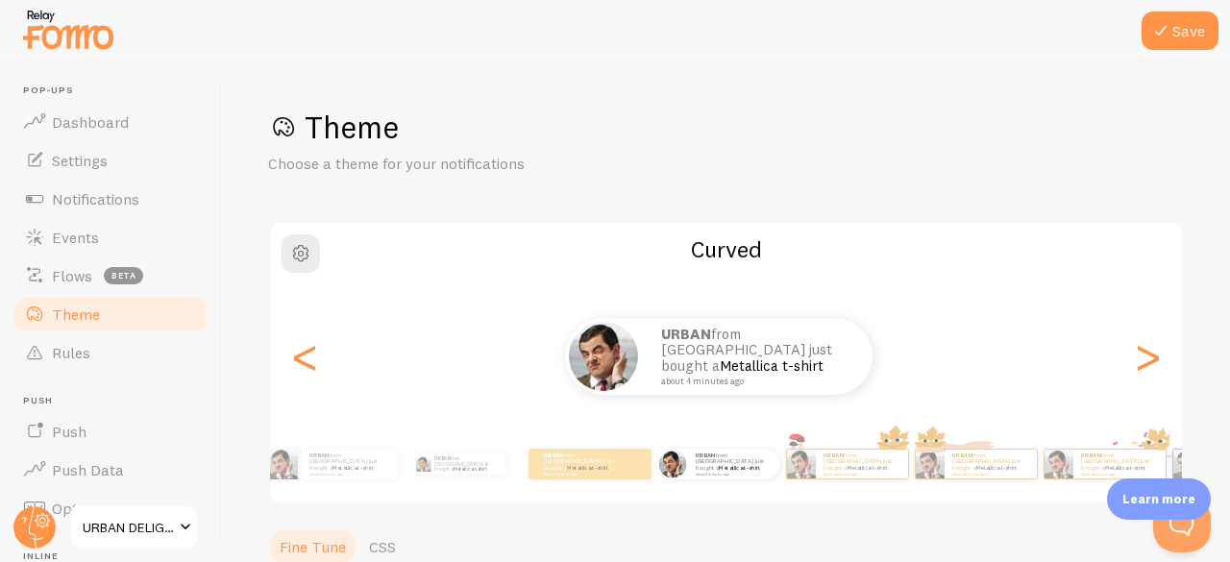
click at [312, 357] on div "<" at bounding box center [304, 356] width 23 height 138
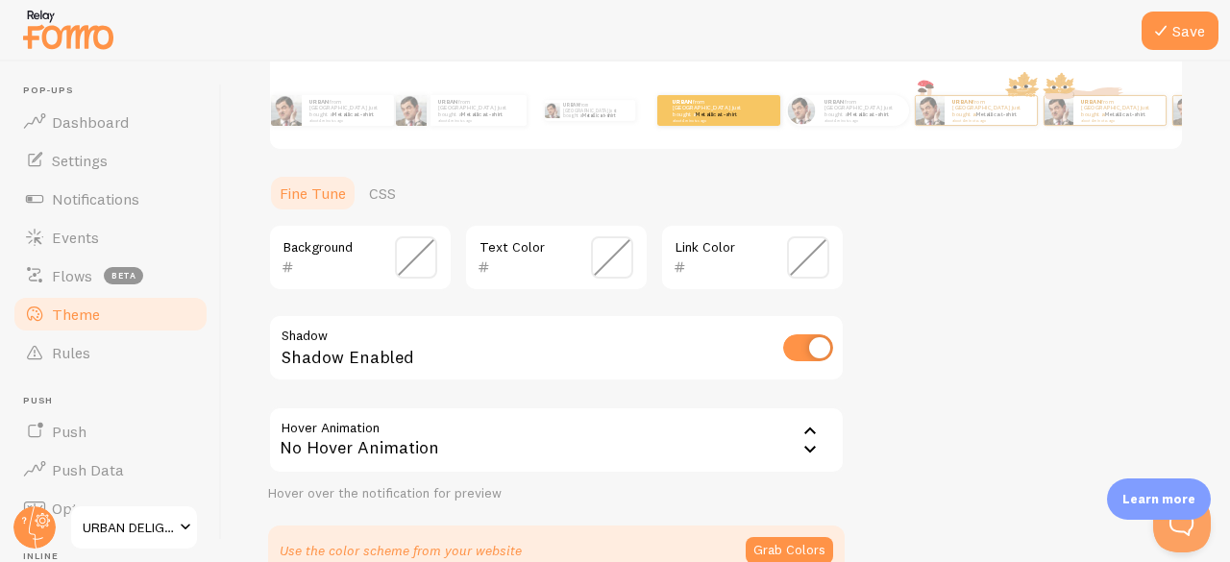
scroll to position [458, 0]
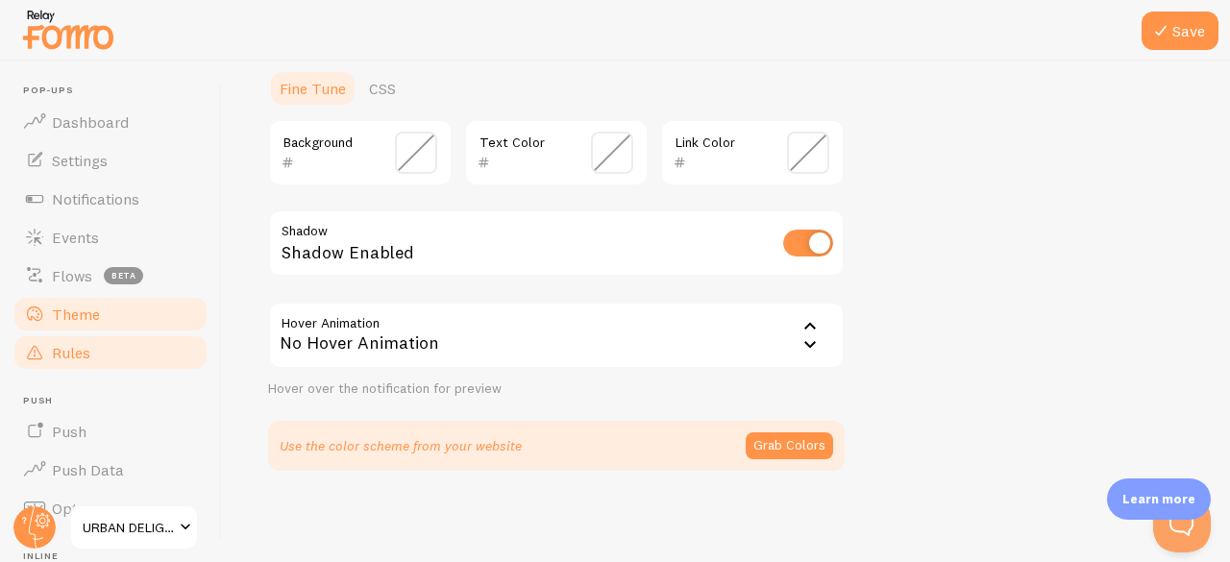
click at [86, 349] on span "Rules" at bounding box center [71, 352] width 38 height 19
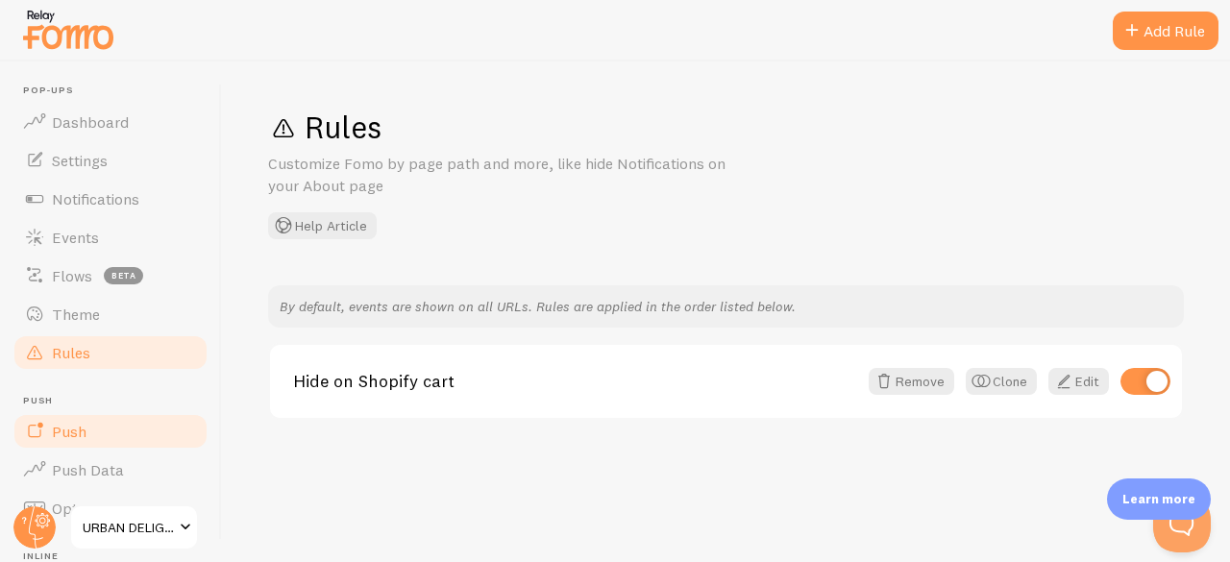
click at [83, 434] on span "Push" at bounding box center [69, 431] width 35 height 19
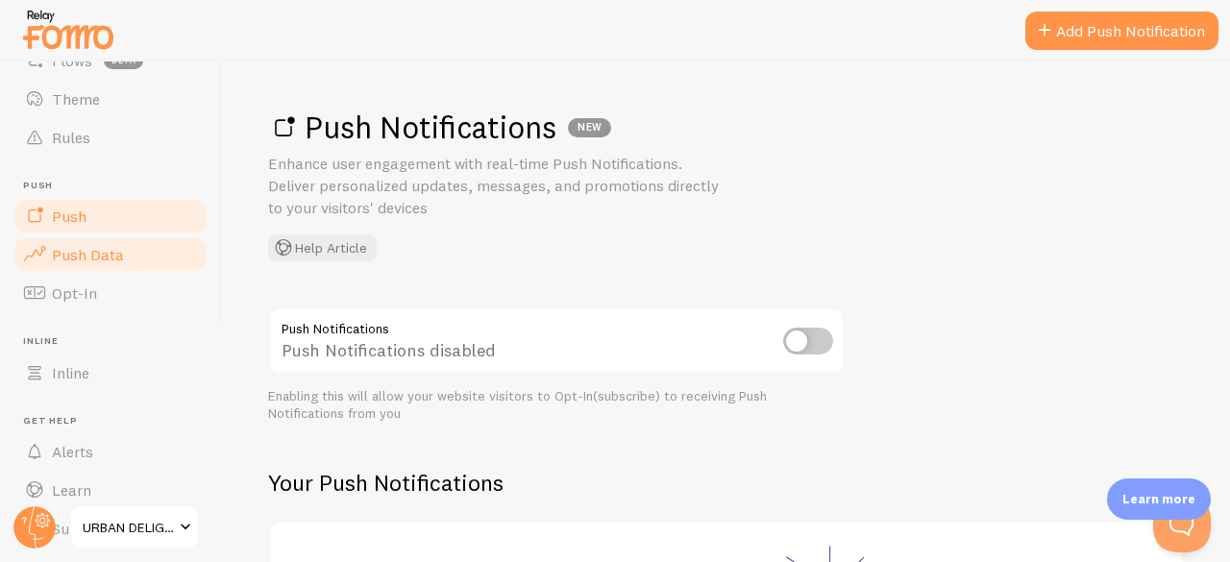
click at [81, 253] on span "Push Data" at bounding box center [88, 254] width 72 height 19
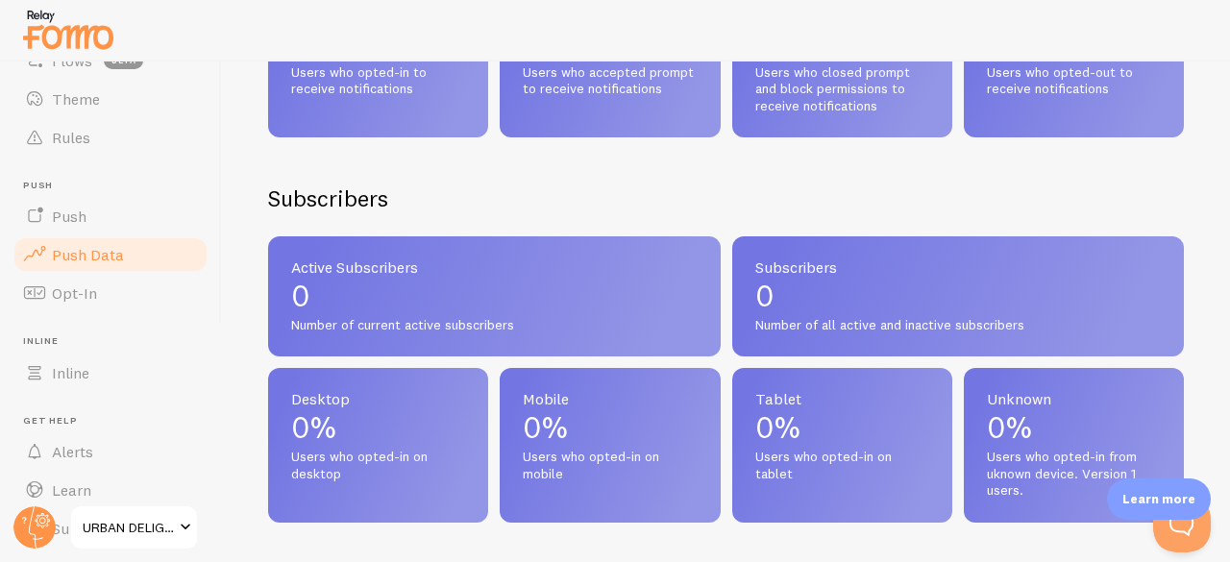
scroll to position [1096, 0]
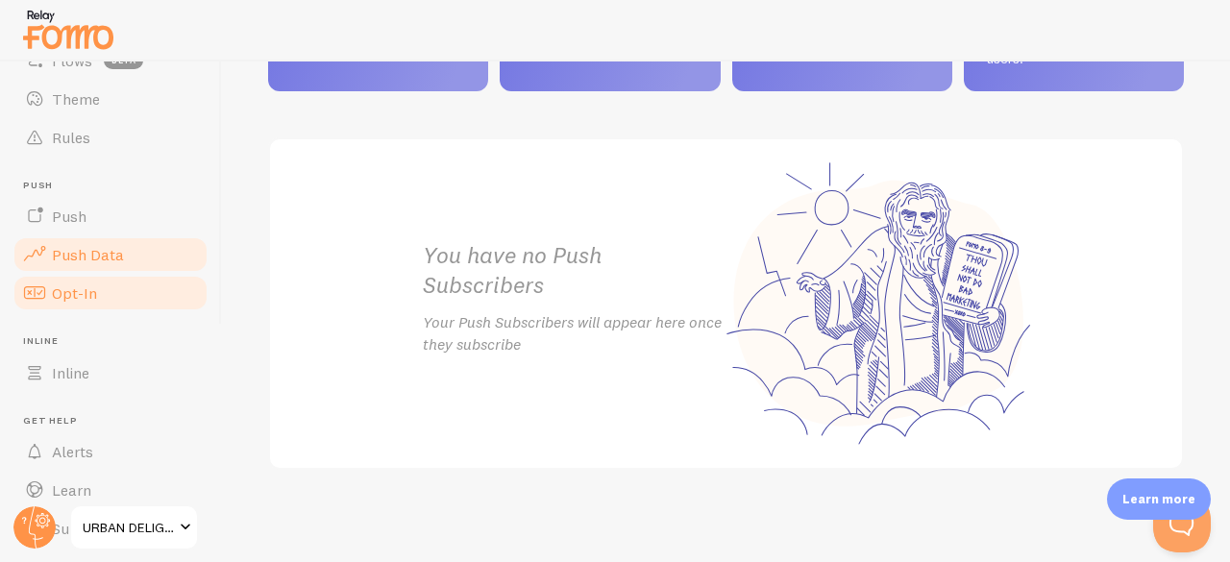
click at [108, 291] on link "Opt-In" at bounding box center [111, 293] width 198 height 38
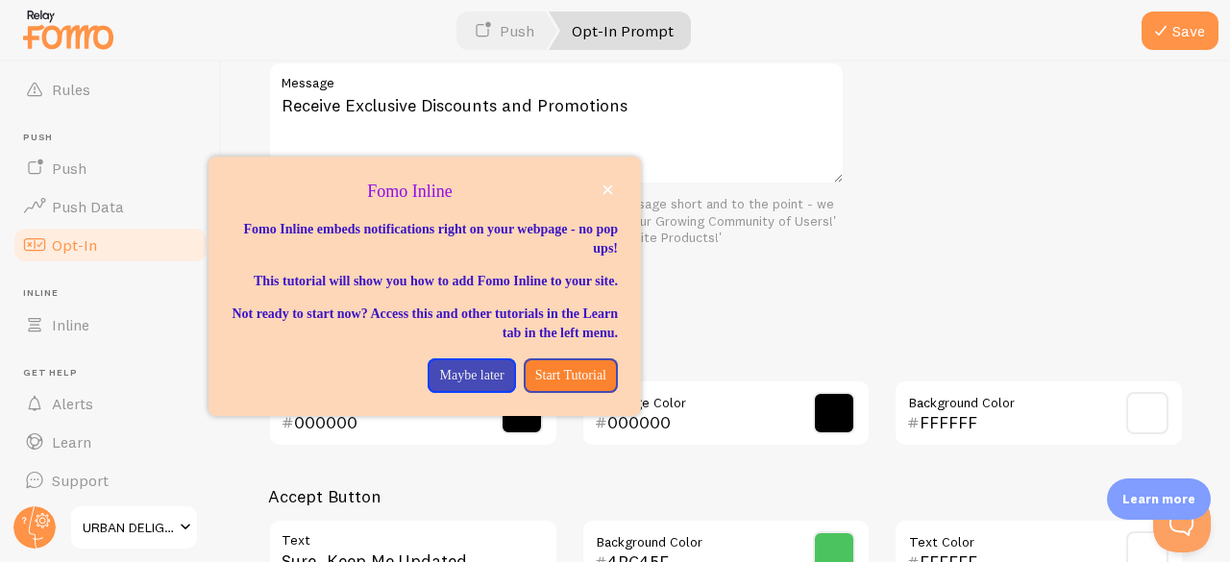
scroll to position [269, 0]
click at [71, 379] on link "Alerts" at bounding box center [111, 398] width 198 height 38
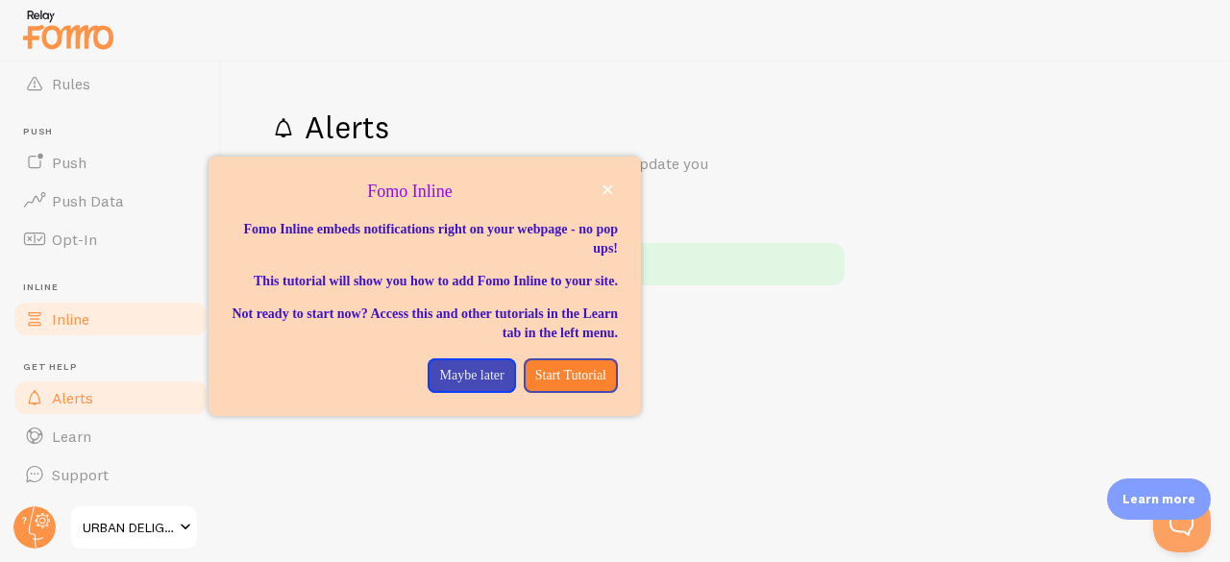
click at [71, 307] on link "Inline" at bounding box center [111, 319] width 198 height 38
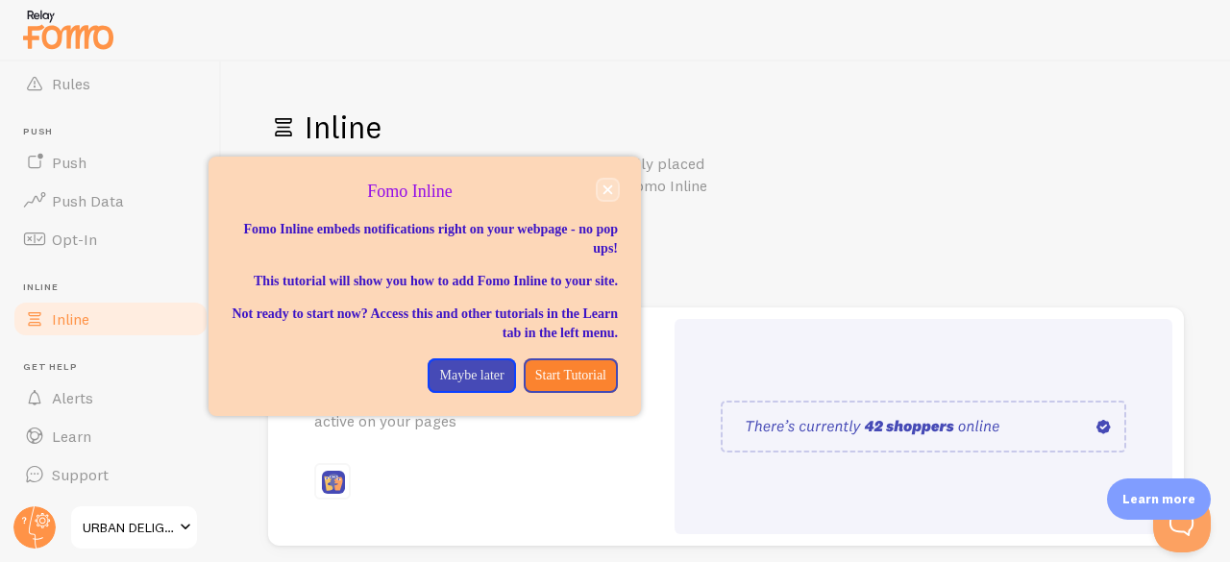
click at [602, 191] on button "close," at bounding box center [608, 190] width 20 height 20
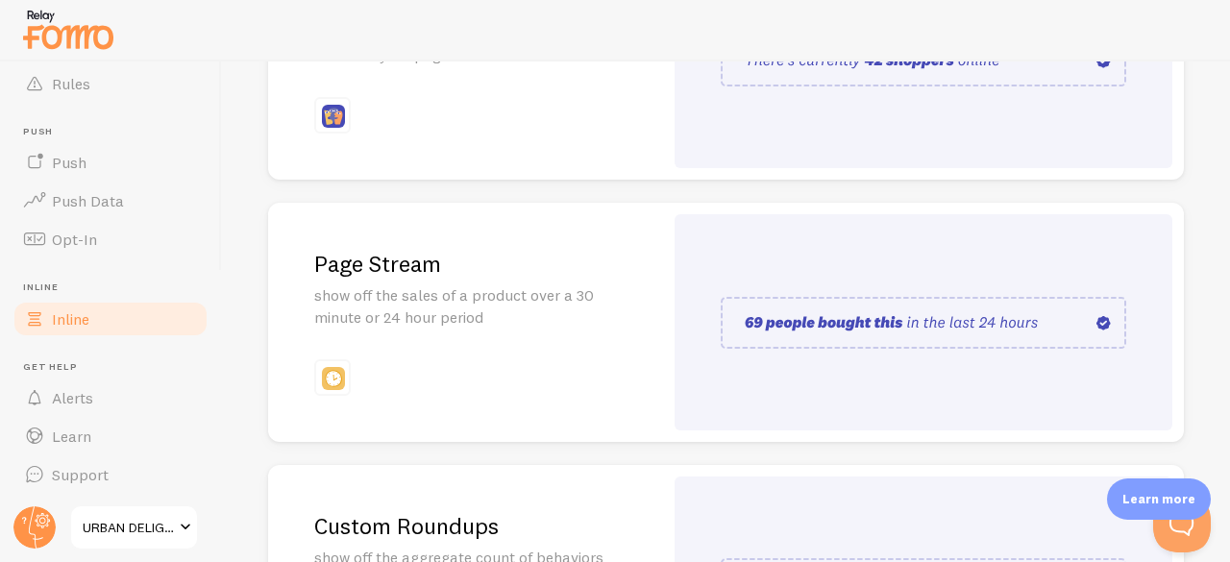
scroll to position [600, 0]
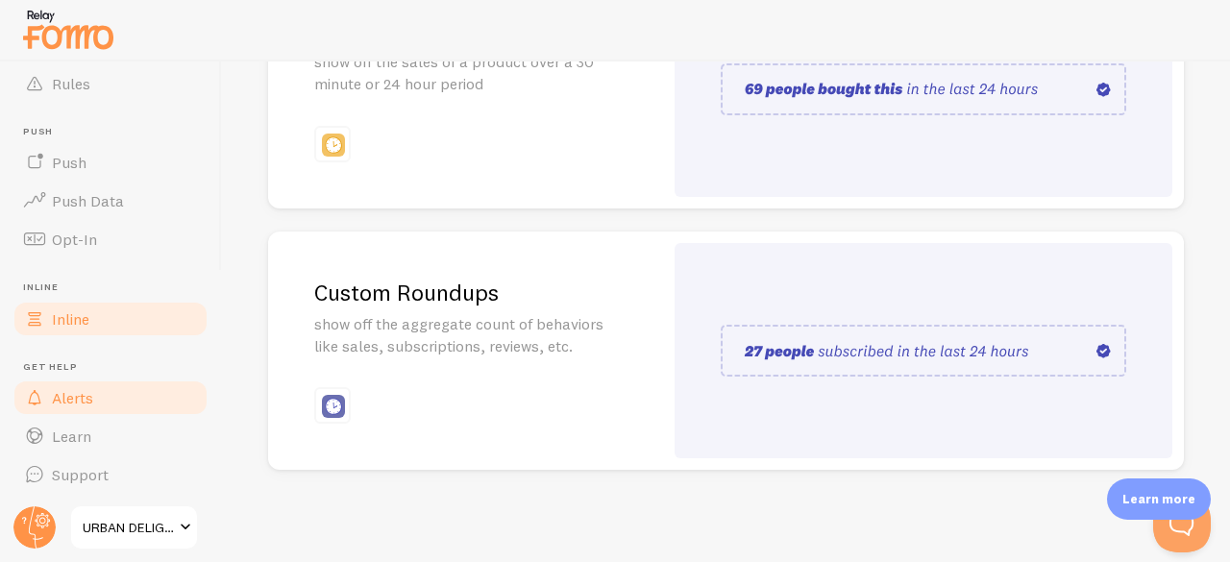
click at [90, 403] on span "Alerts" at bounding box center [72, 397] width 41 height 19
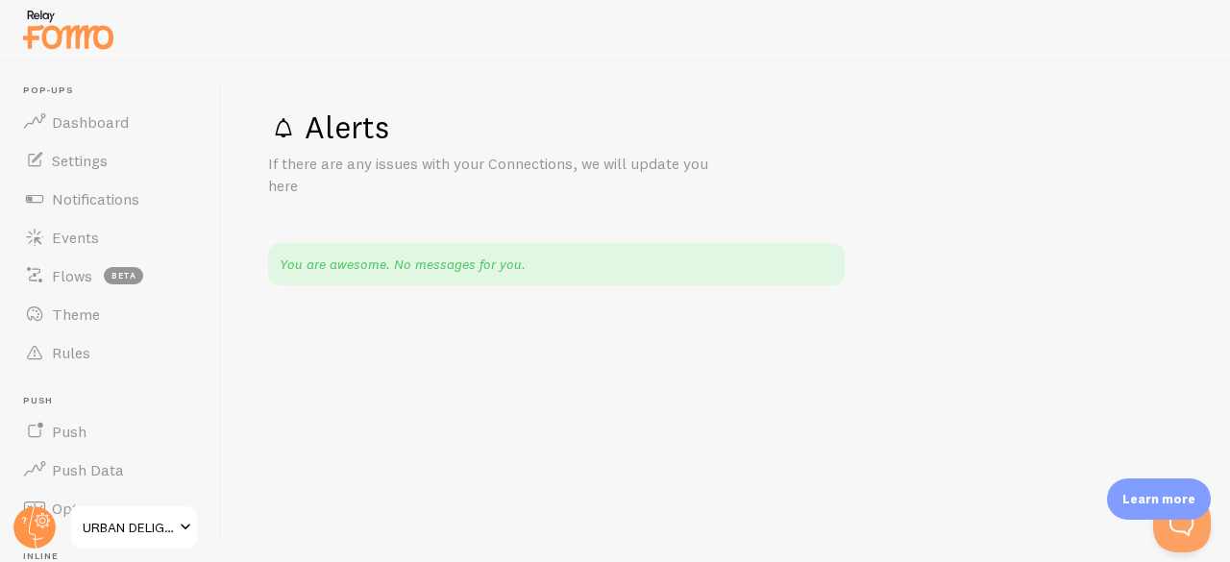
click at [183, 525] on span at bounding box center [185, 527] width 23 height 23
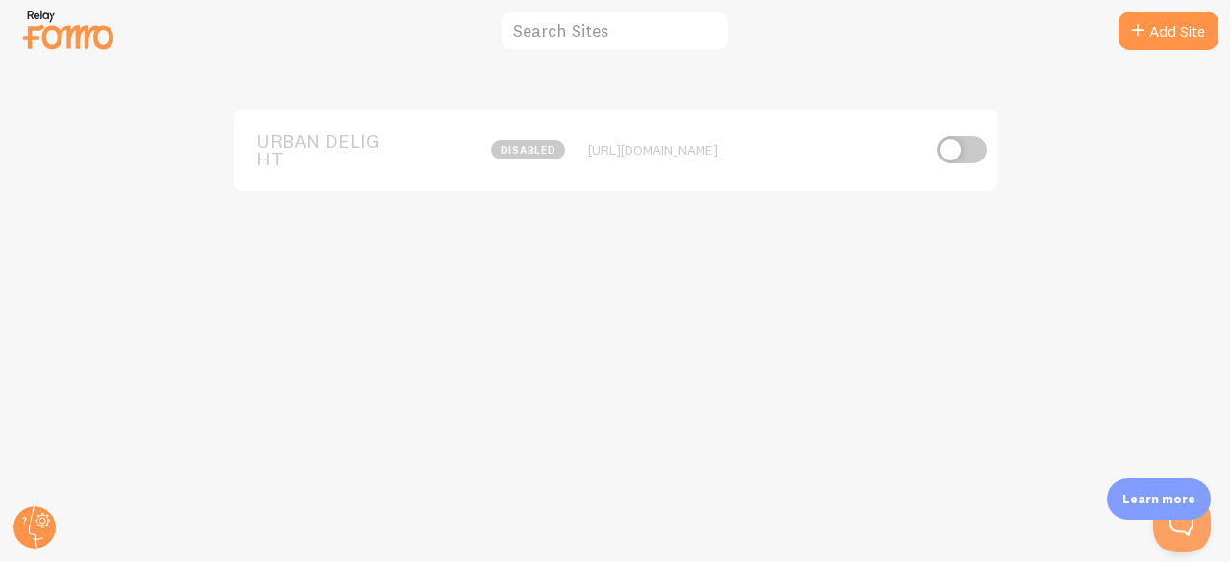
click at [954, 149] on input "checkbox" at bounding box center [962, 149] width 50 height 27
checkbox input "true"
click at [970, 151] on input "checkbox" at bounding box center [962, 149] width 50 height 27
checkbox input "false"
click at [14, 526] on circle at bounding box center [34, 528] width 42 height 42
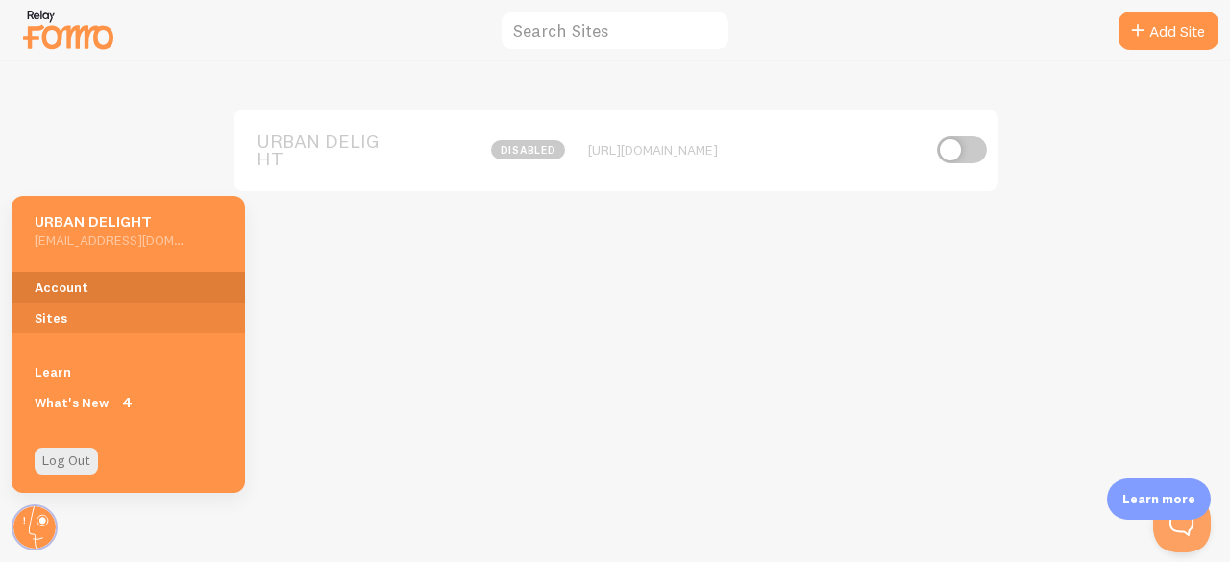
click at [71, 295] on link "Account" at bounding box center [129, 287] width 234 height 31
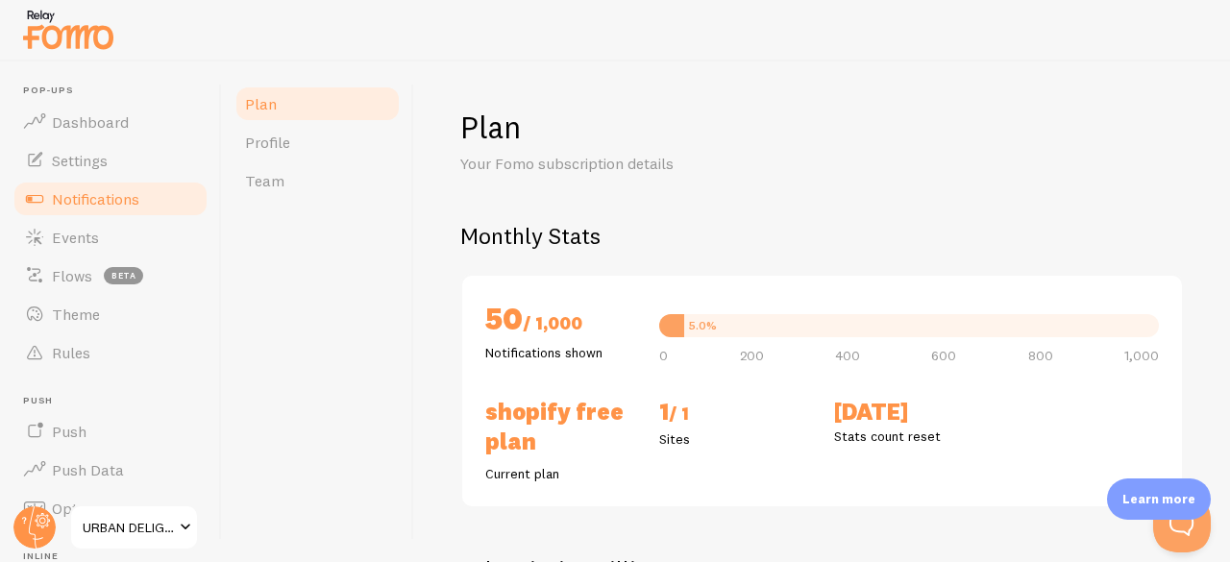
click at [98, 187] on link "Notifications" at bounding box center [111, 199] width 198 height 38
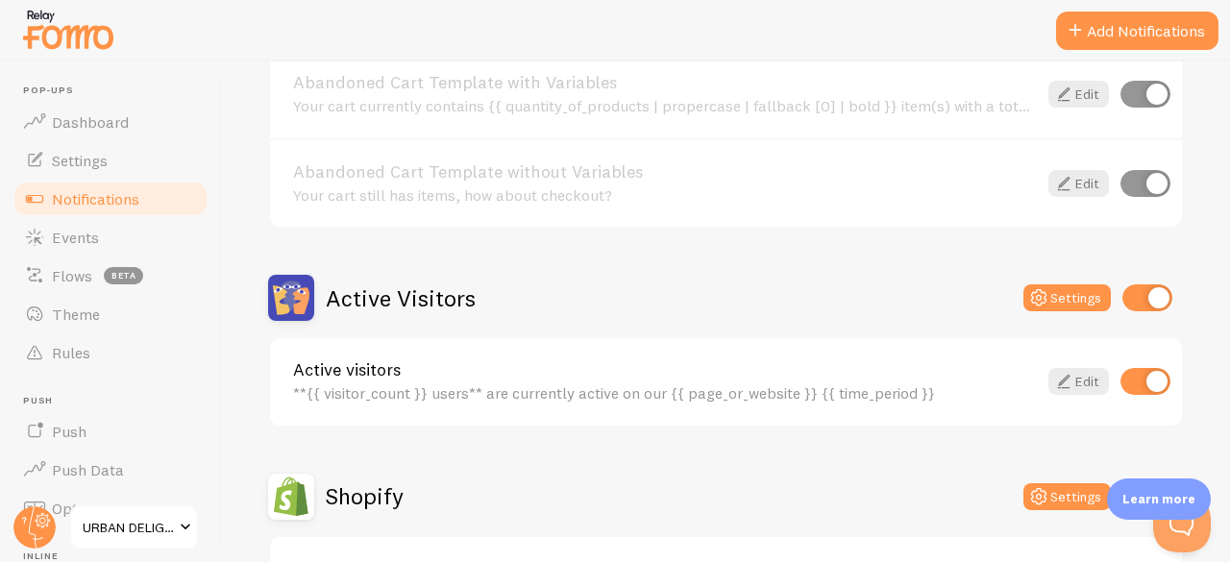
scroll to position [279, 0]
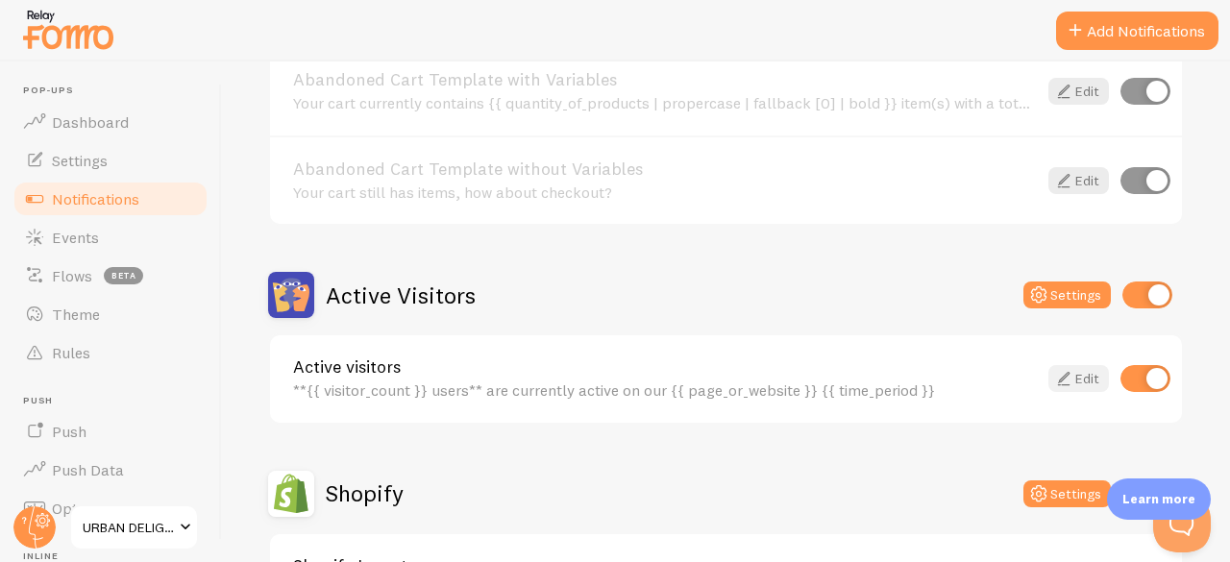
click at [1071, 387] on link "Edit" at bounding box center [1079, 378] width 61 height 27
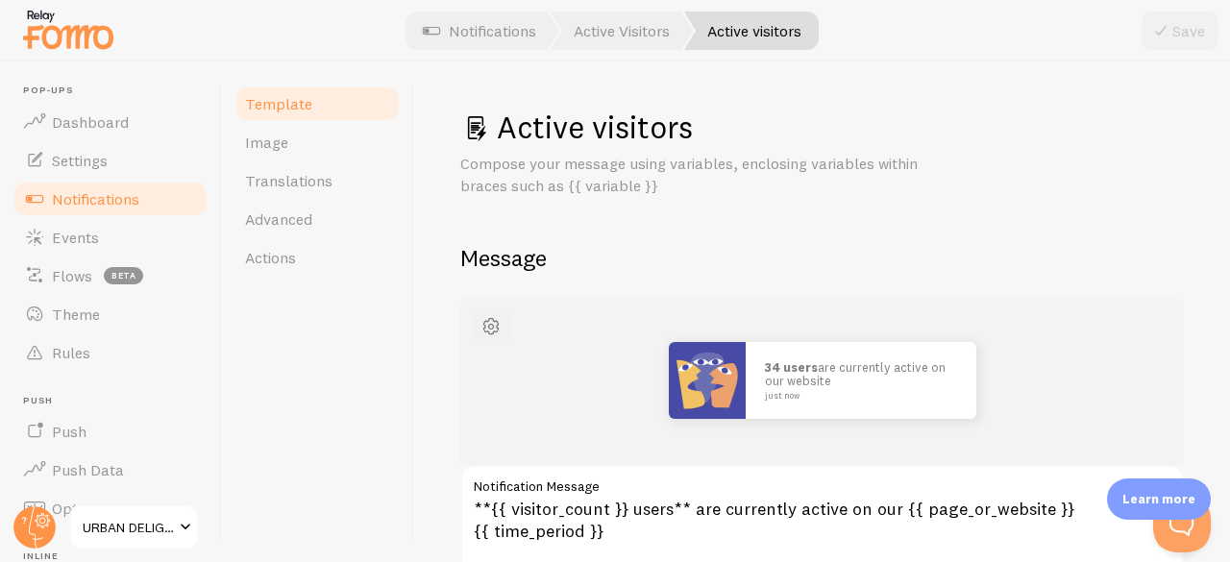
click at [492, 322] on span "button" at bounding box center [491, 326] width 23 height 23
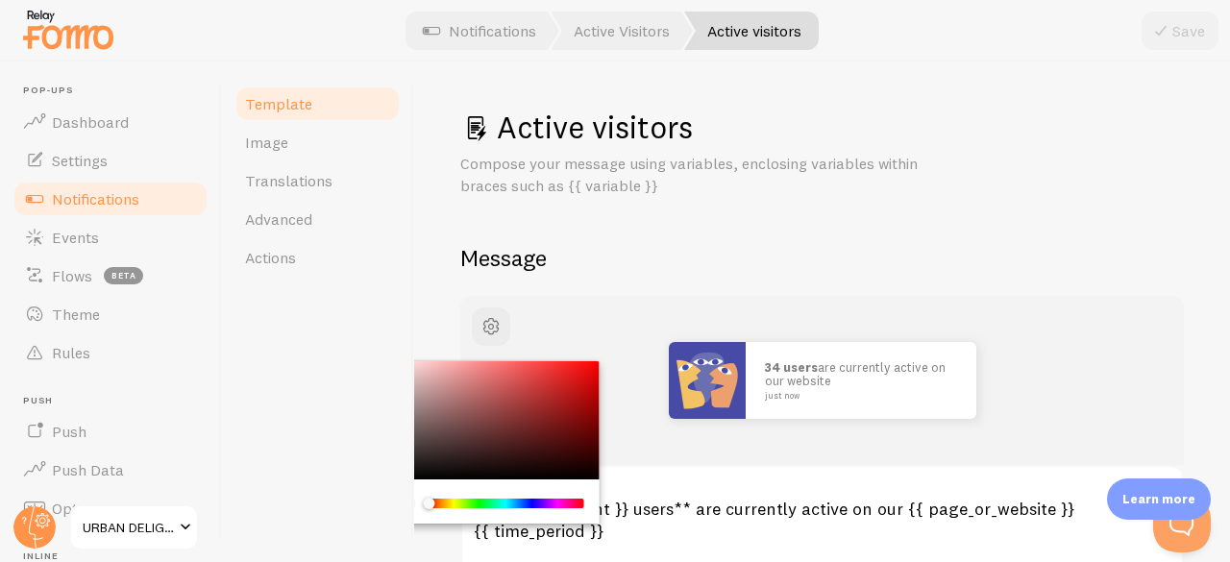
click at [903, 243] on h2 "Message" at bounding box center [822, 258] width 724 height 30
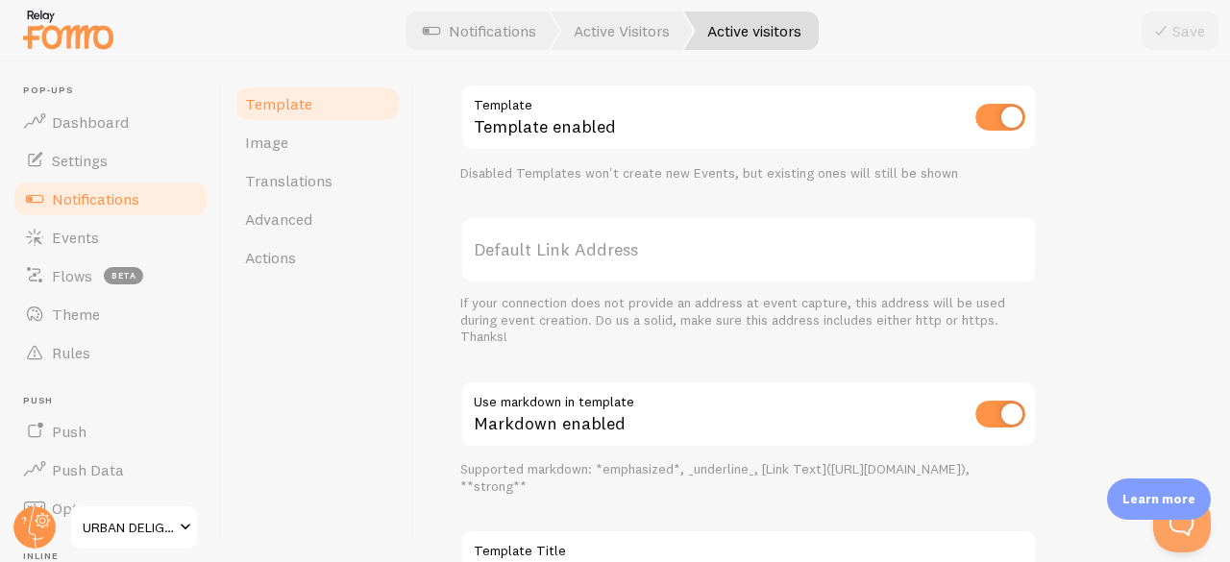
scroll to position [705, 0]
click at [548, 236] on label "Default Link Address" at bounding box center [748, 248] width 577 height 67
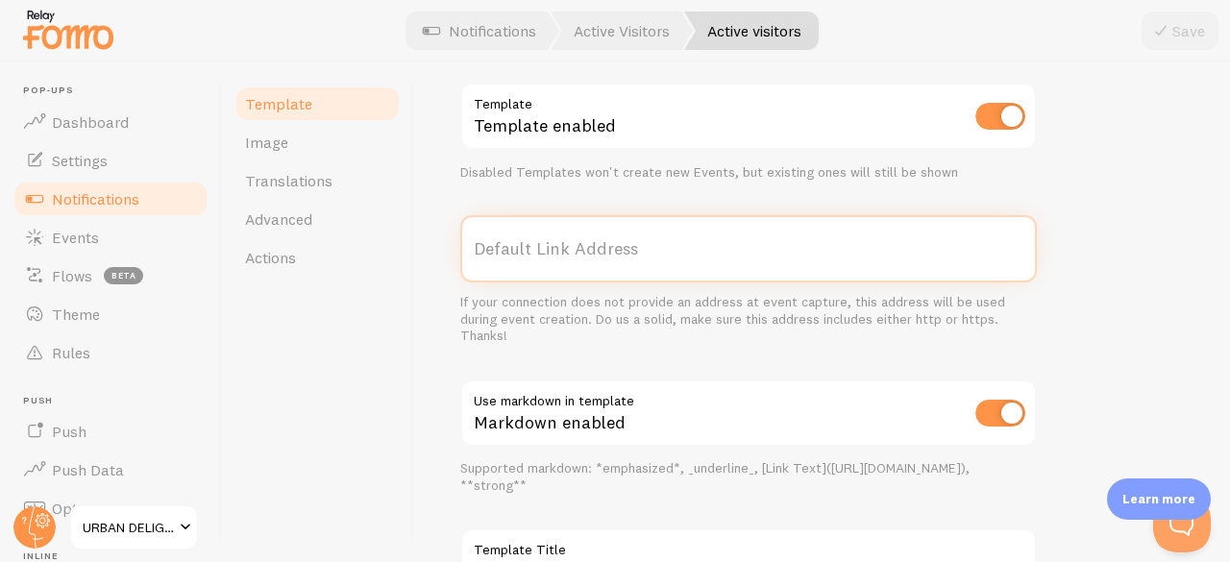
click at [548, 236] on input "Default Link Address" at bounding box center [748, 248] width 577 height 67
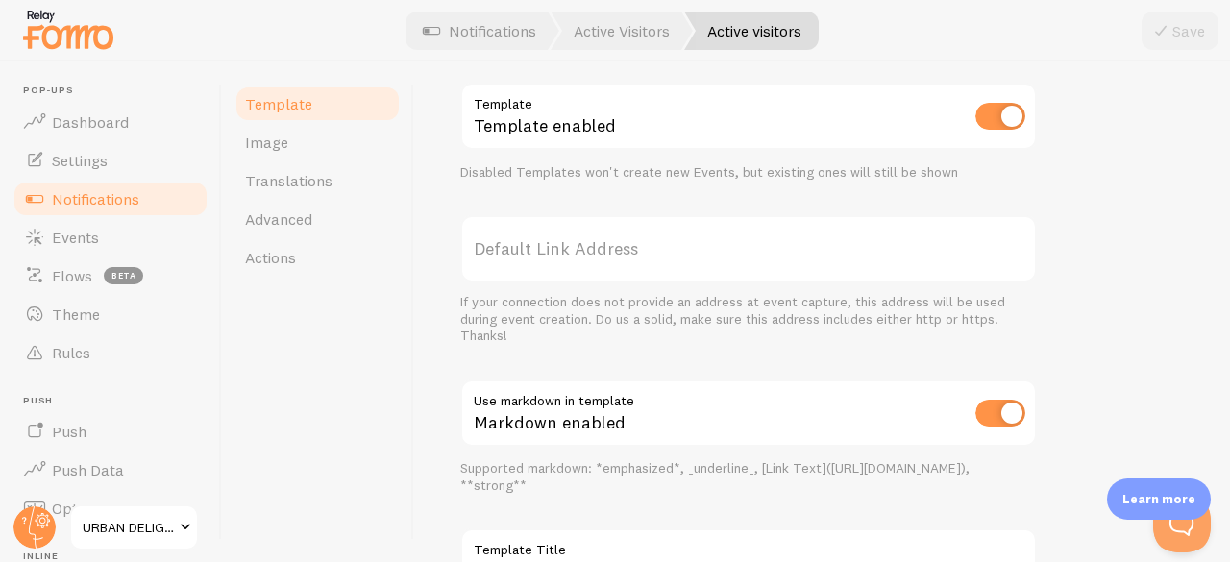
click at [562, 327] on div "If your connection does not provide an address at event capture, this address w…" at bounding box center [748, 319] width 577 height 51
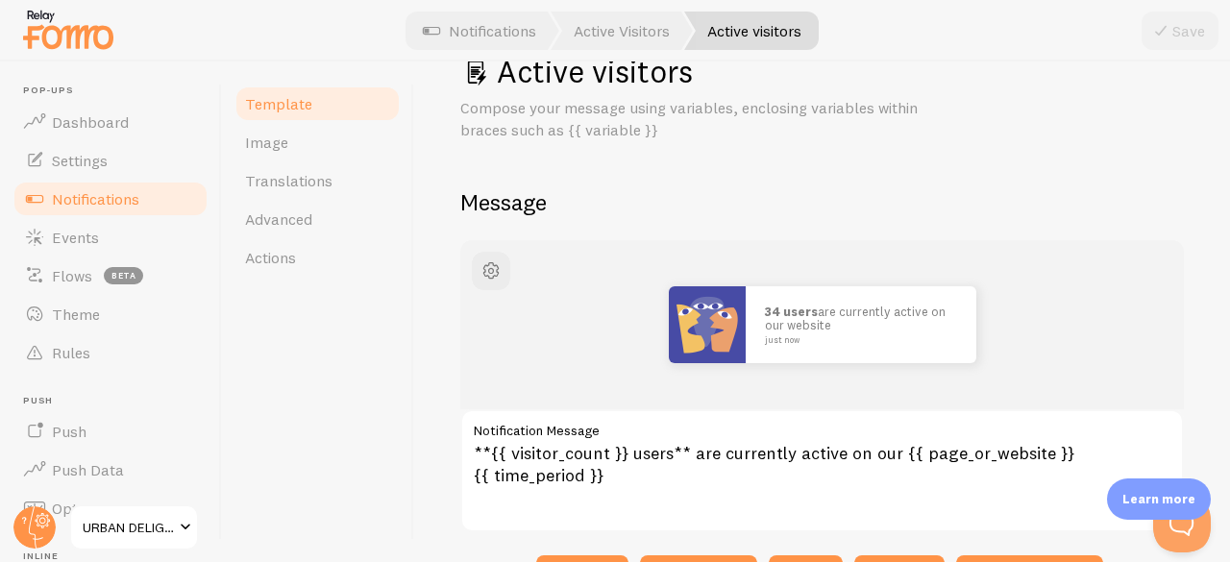
scroll to position [0, 0]
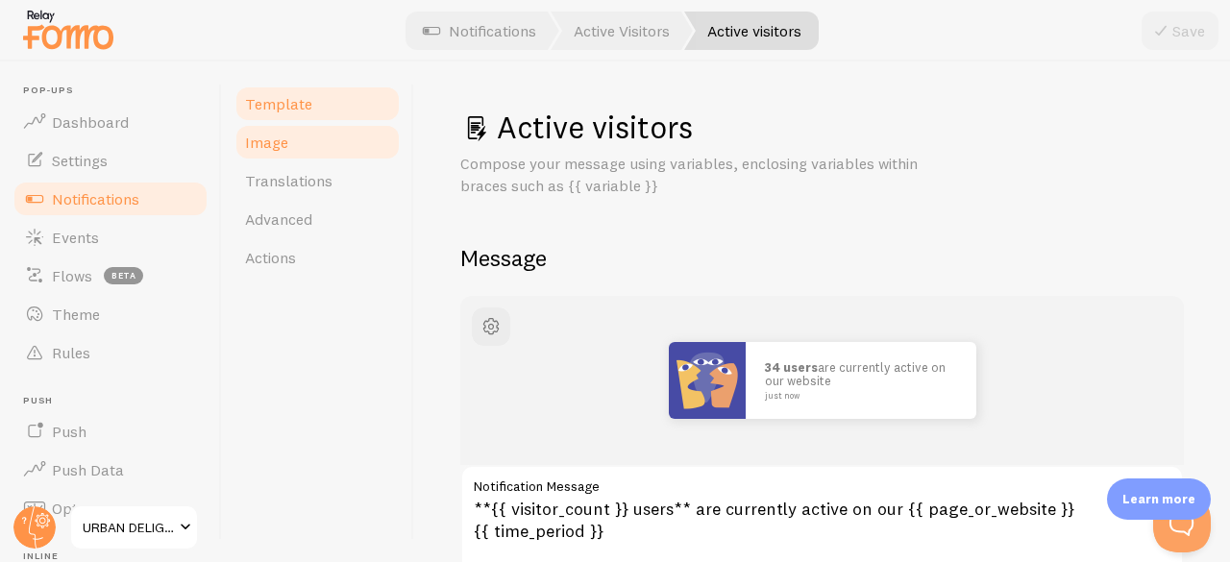
click at [251, 129] on link "Image" at bounding box center [318, 142] width 168 height 38
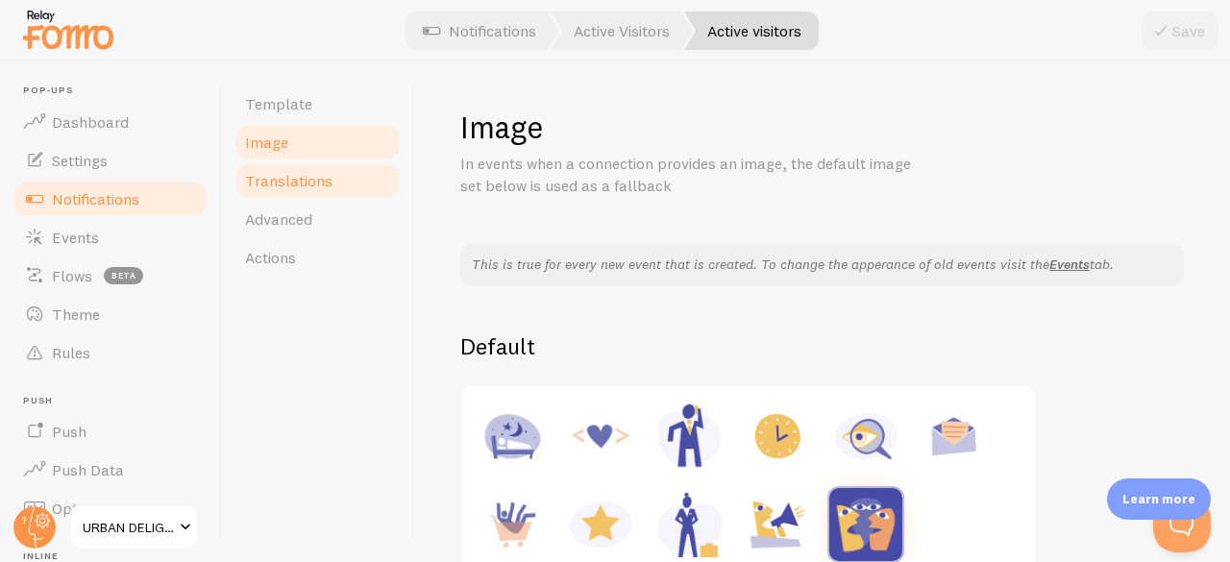
click at [282, 179] on span "Translations" at bounding box center [288, 180] width 87 height 19
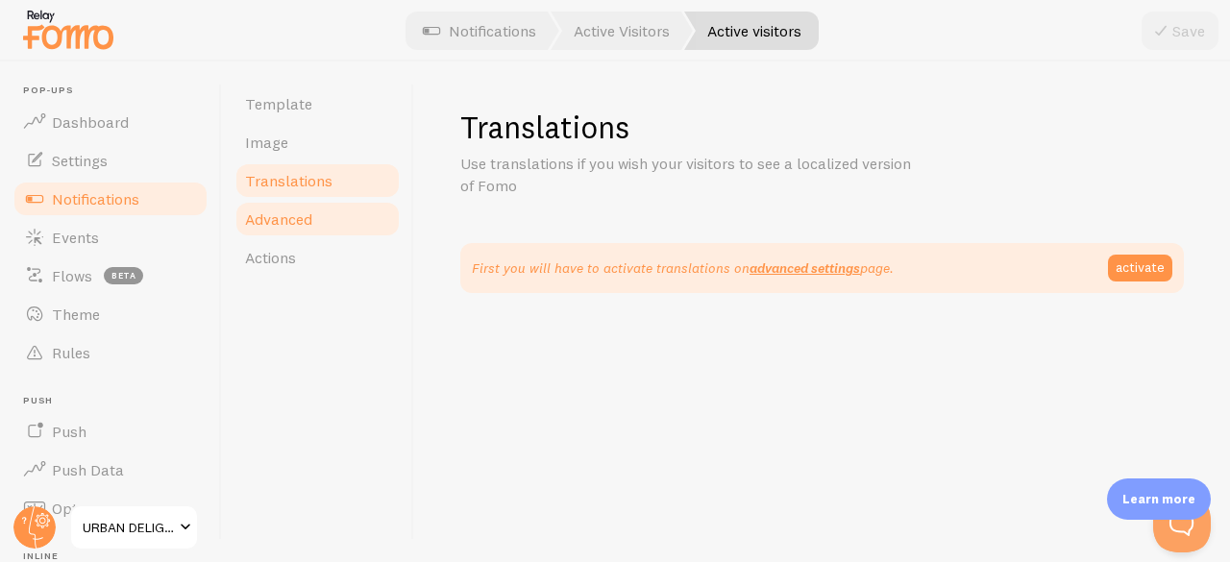
click at [314, 221] on link "Advanced" at bounding box center [318, 219] width 168 height 38
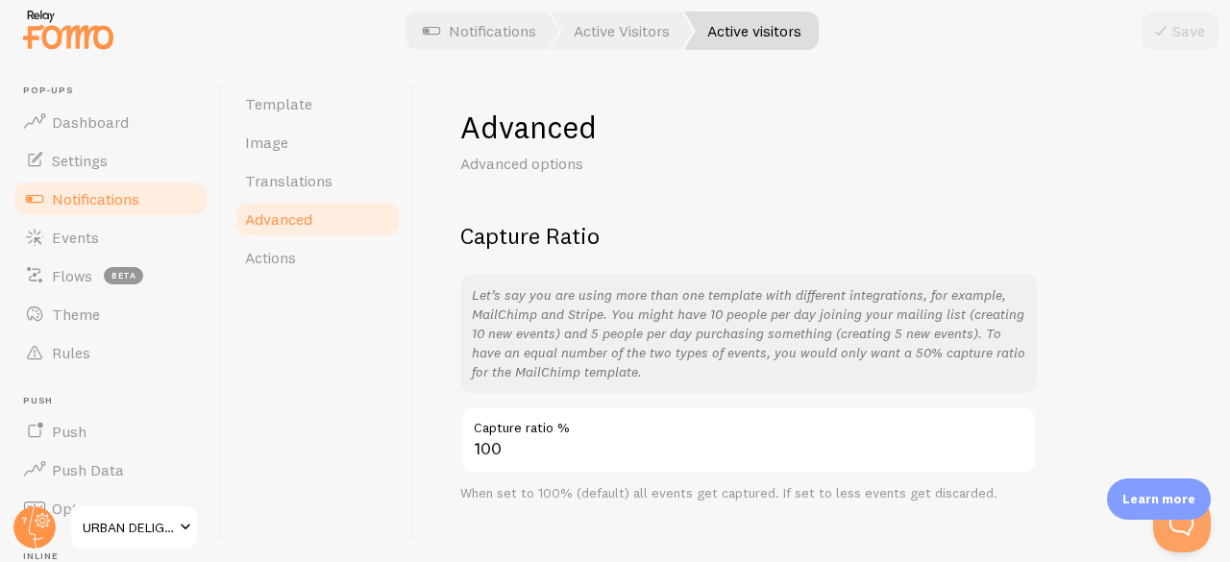
scroll to position [32, 0]
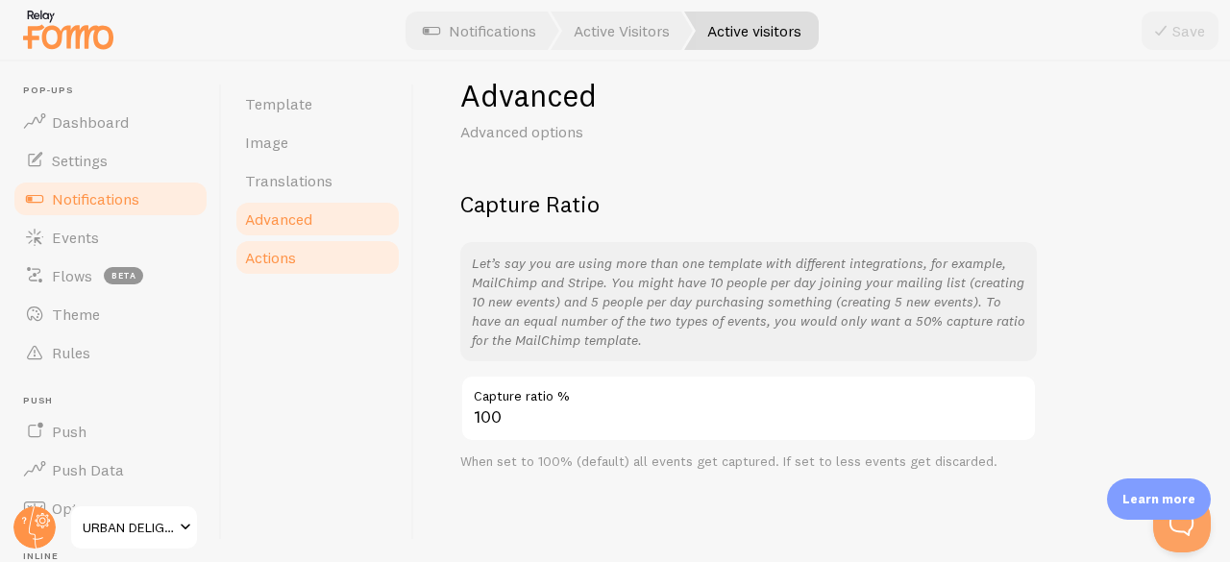
click at [279, 245] on link "Actions" at bounding box center [318, 257] width 168 height 38
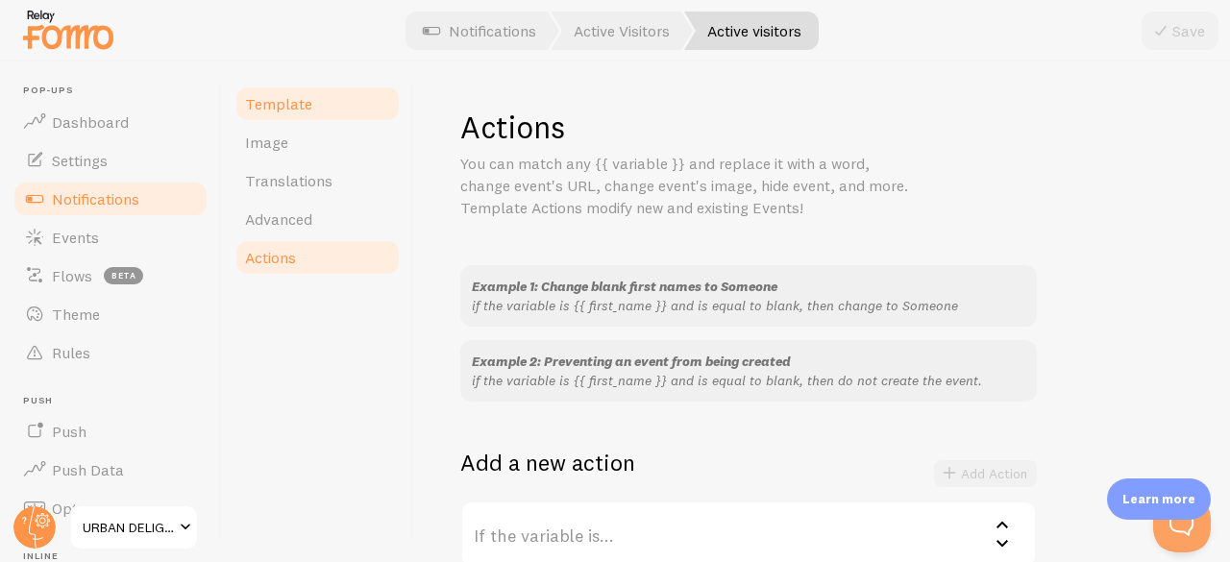
click at [303, 103] on span "Template" at bounding box center [278, 103] width 67 height 19
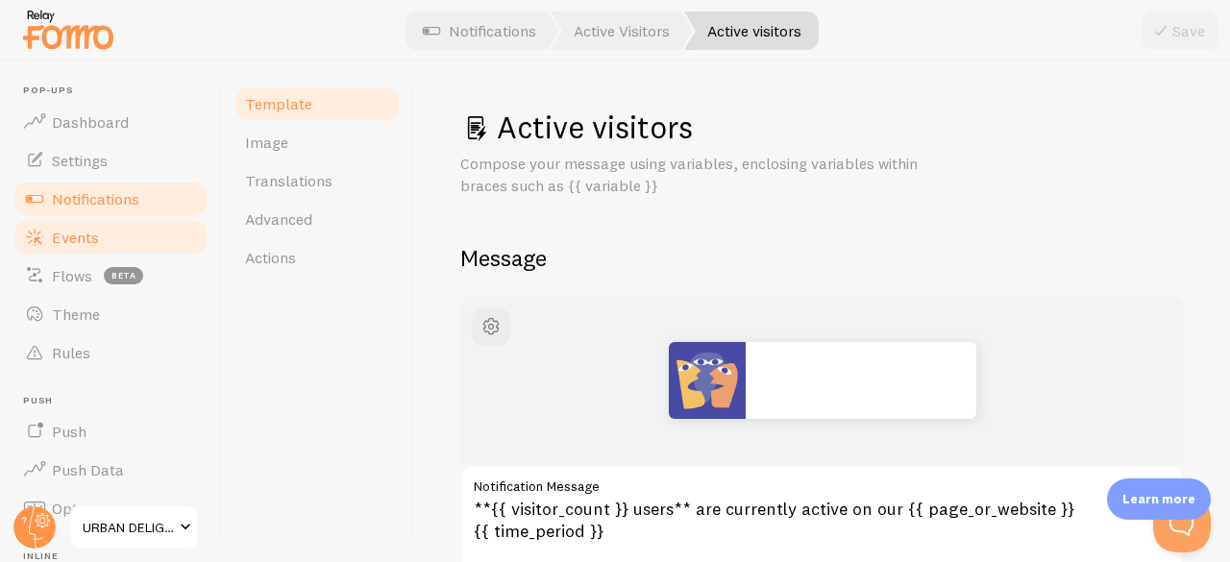
click at [94, 231] on span "Events" at bounding box center [75, 237] width 47 height 19
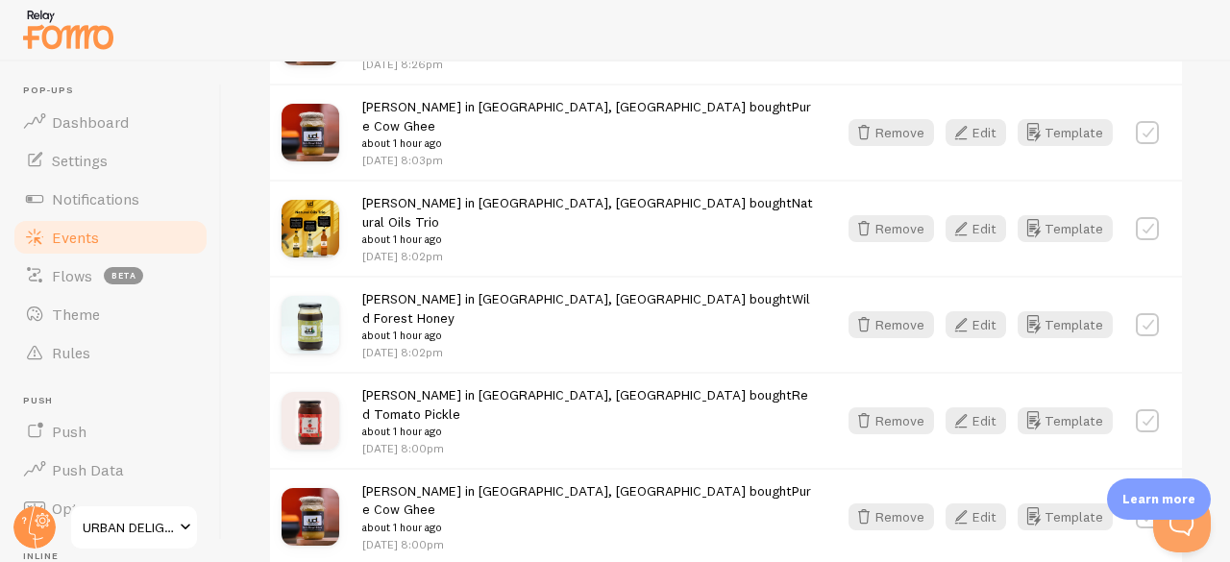
scroll to position [2750, 0]
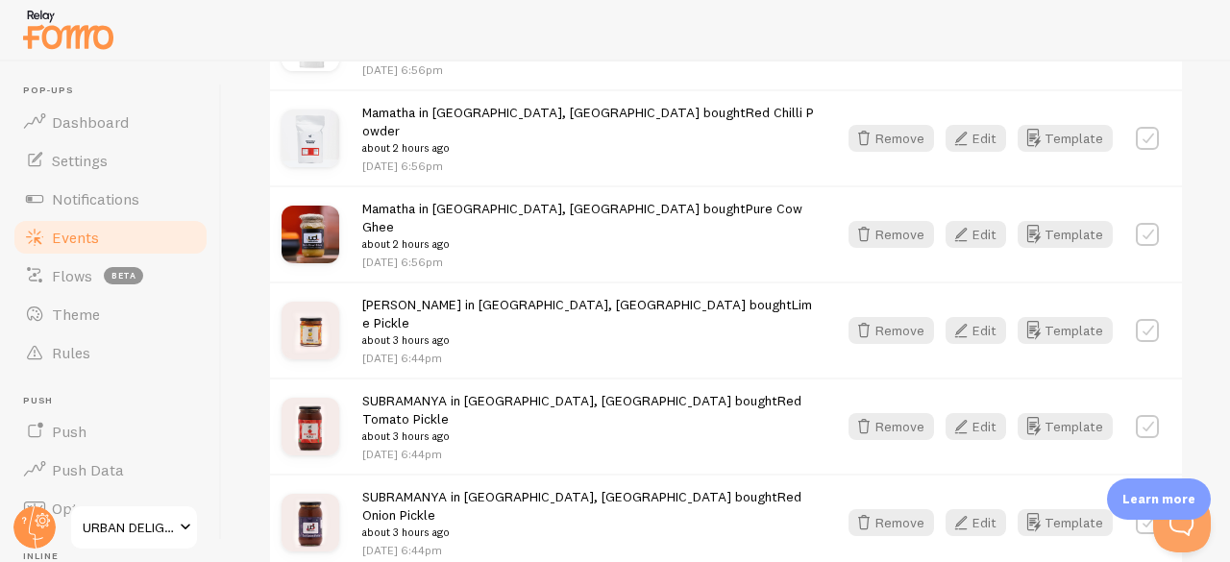
scroll to position [5244, 0]
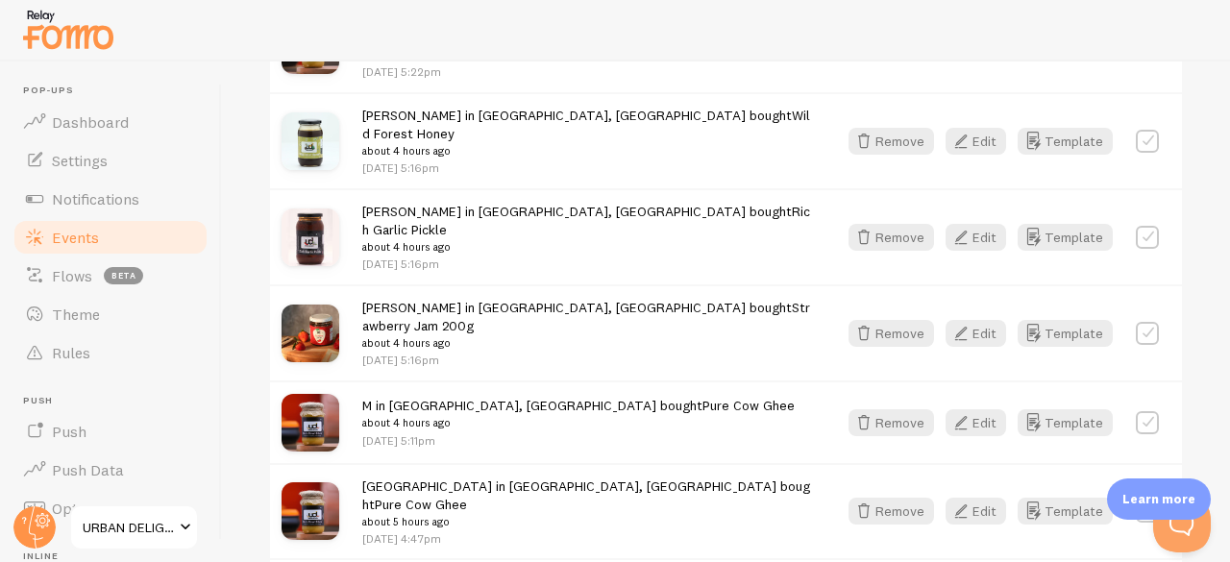
scroll to position [7752, 0]
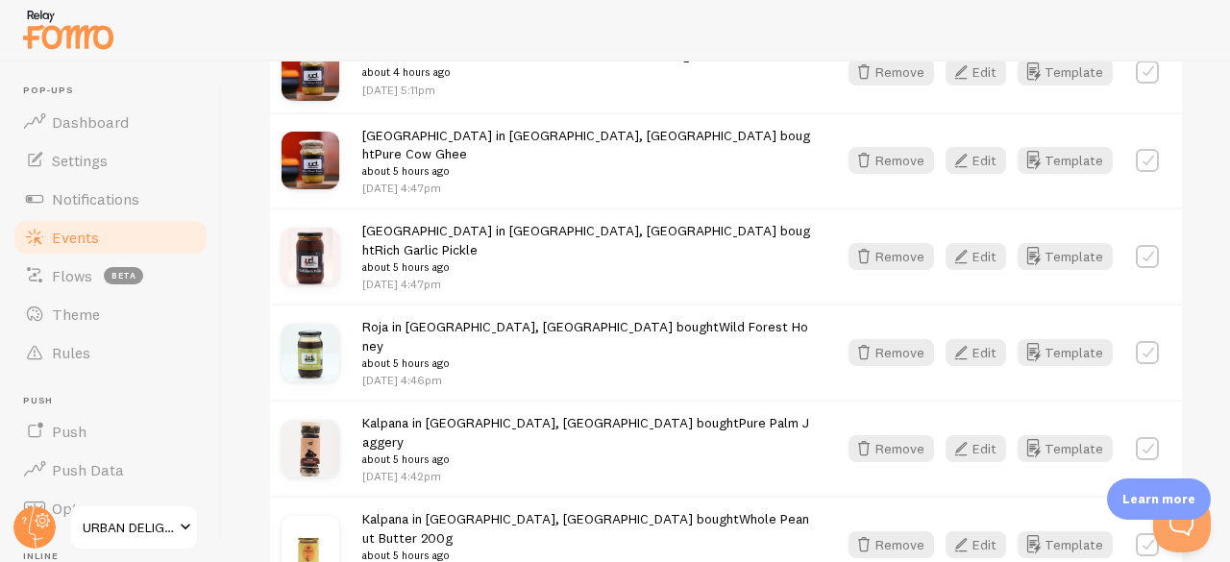
click at [65, 272] on span "Flows" at bounding box center [72, 275] width 40 height 19
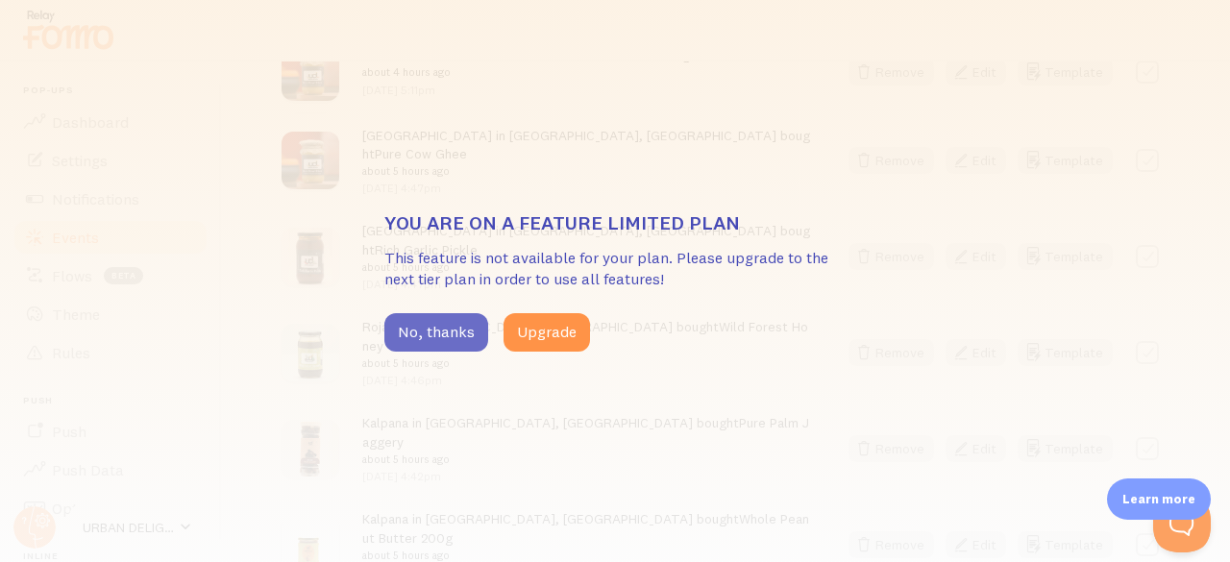
click at [413, 343] on button "No, thanks" at bounding box center [436, 332] width 104 height 38
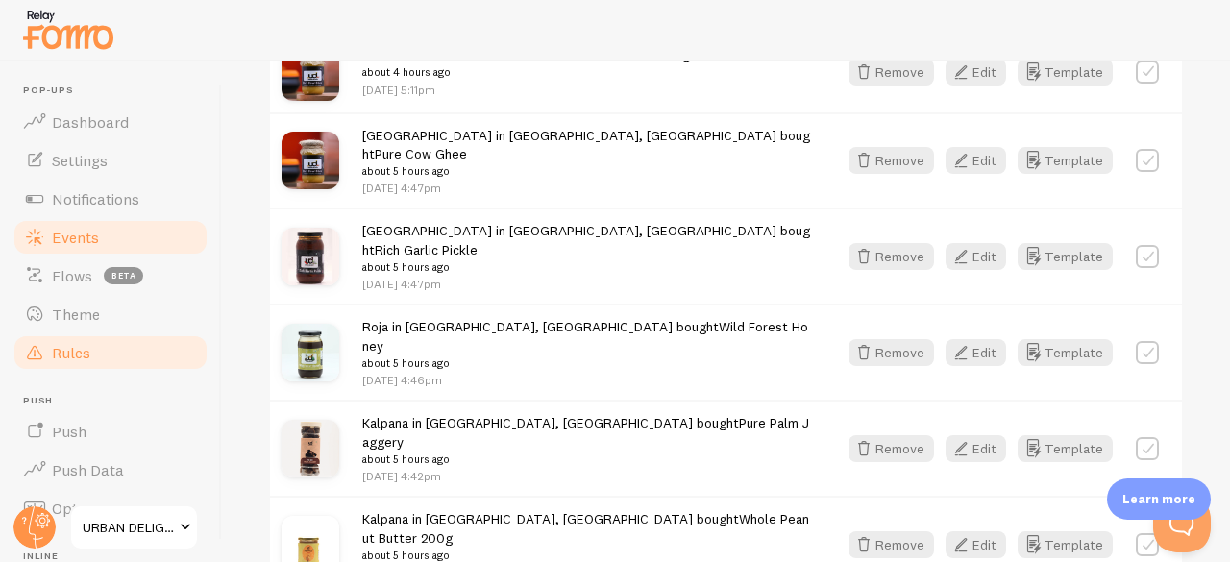
scroll to position [269, 0]
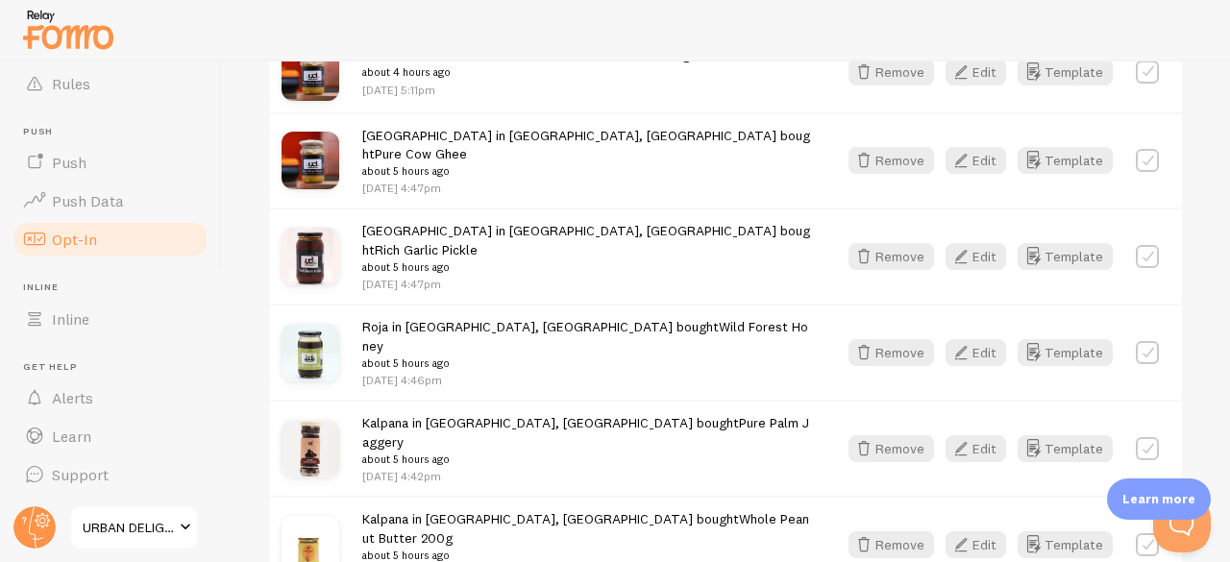
click at [94, 246] on span "Opt-In" at bounding box center [74, 239] width 45 height 19
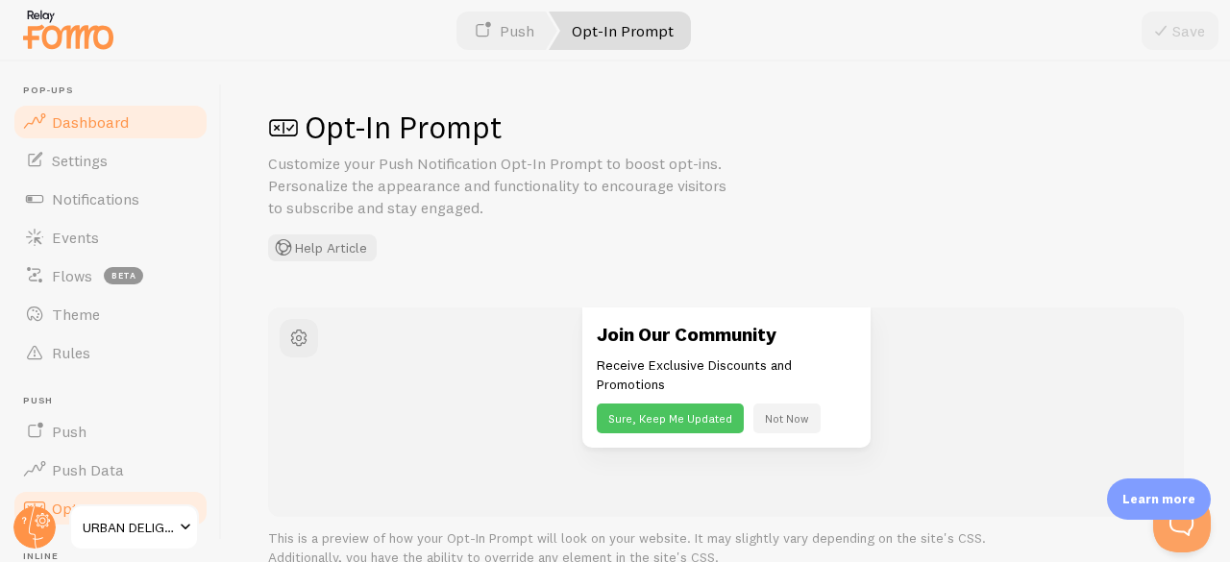
click at [78, 118] on span "Dashboard" at bounding box center [90, 121] width 77 height 19
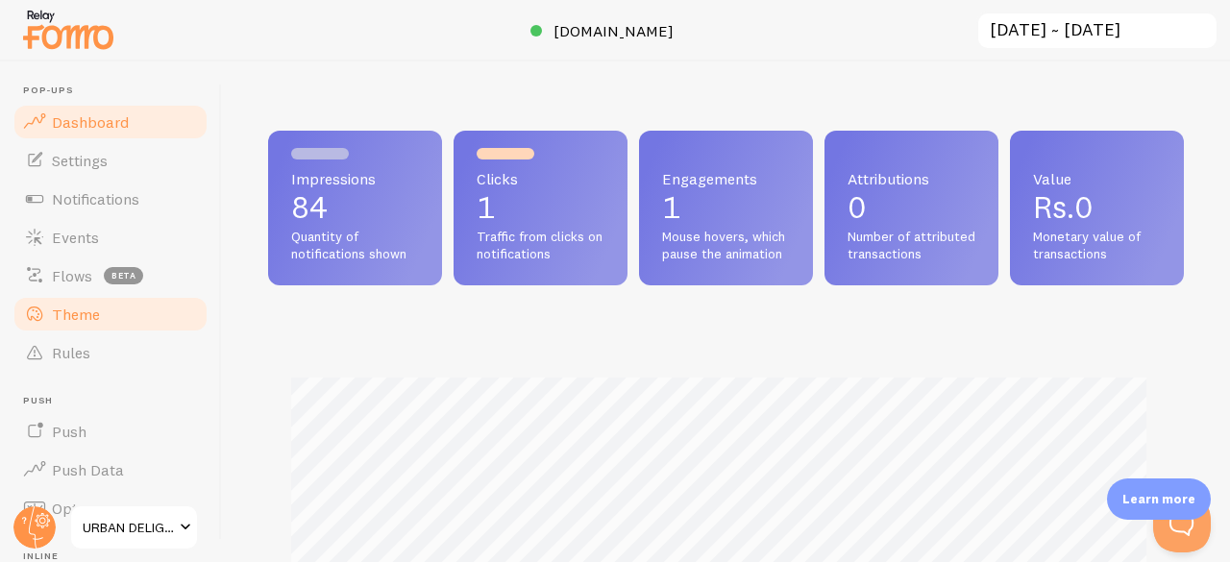
click at [96, 331] on link "Theme" at bounding box center [111, 314] width 198 height 38
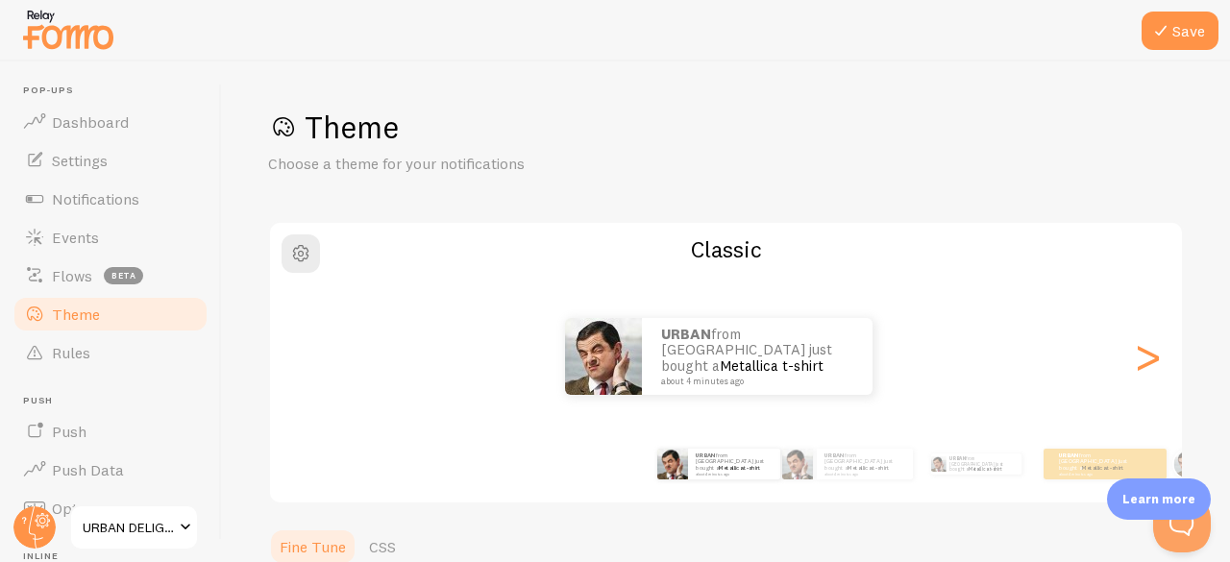
click at [46, 28] on img at bounding box center [68, 29] width 96 height 49
